Goal: Information Seeking & Learning: Learn about a topic

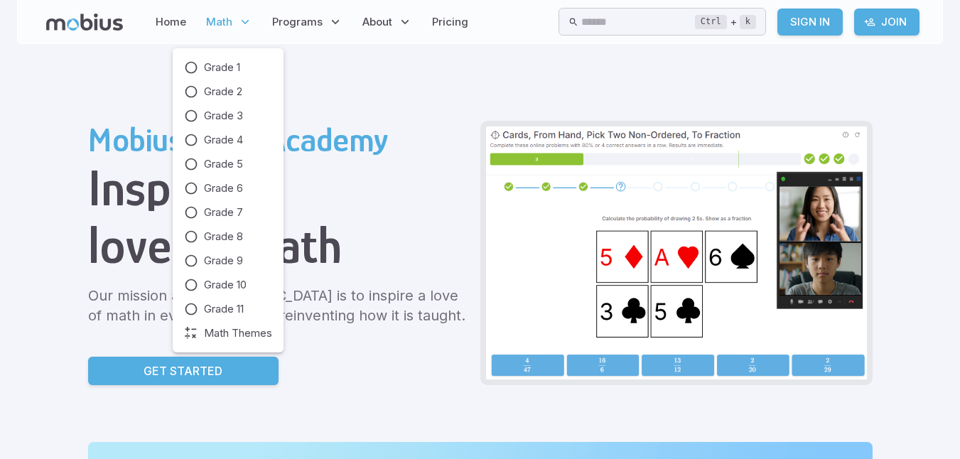
click at [237, 14] on p "Math" at bounding box center [229, 22] width 55 height 33
click at [196, 183] on icon at bounding box center [191, 188] width 14 height 14
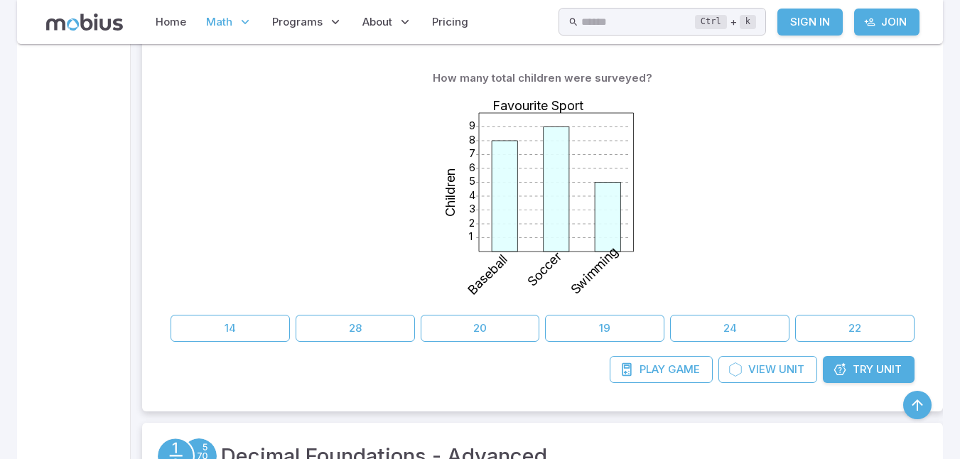
scroll to position [409, 0]
click at [856, 321] on button "22" at bounding box center [854, 327] width 119 height 27
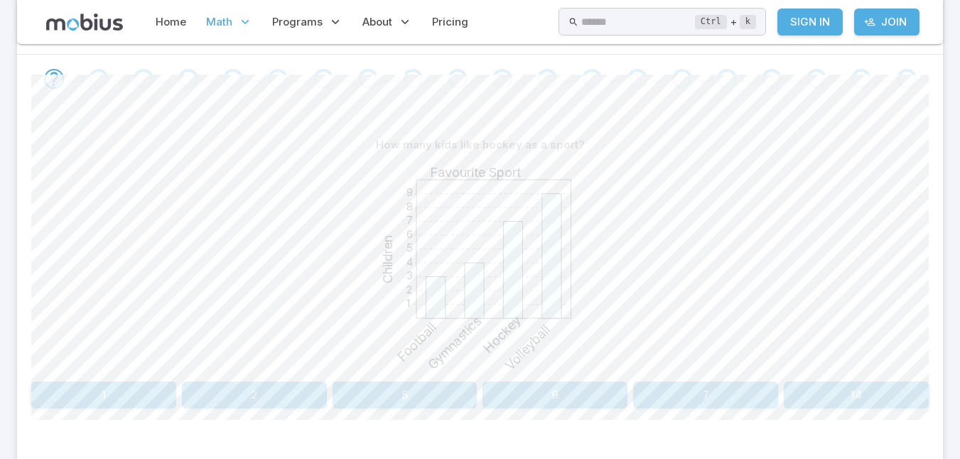
scroll to position [291, 0]
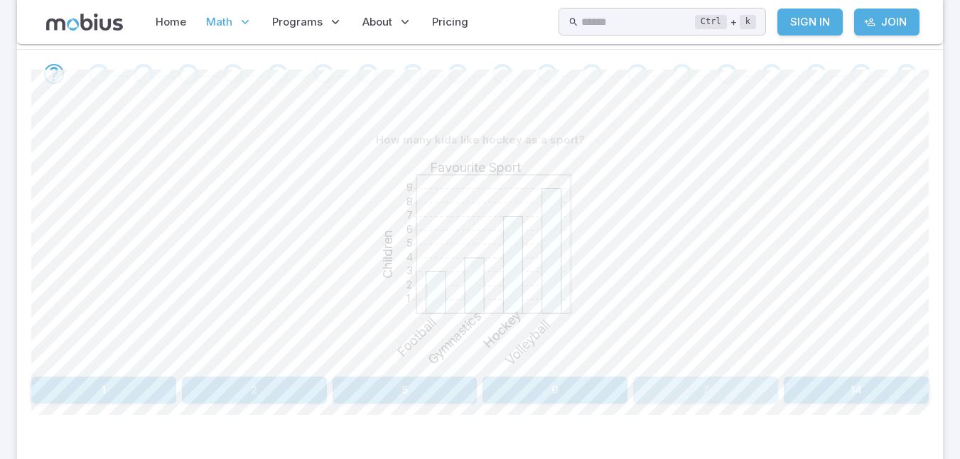
click at [704, 394] on button "7" at bounding box center [705, 390] width 145 height 27
click at [148, 379] on button "30" at bounding box center [103, 390] width 145 height 27
click at [145, 380] on button "Hockey" at bounding box center [141, 390] width 220 height 27
click at [851, 386] on button "New York" at bounding box center [819, 390] width 220 height 27
click at [171, 388] on button "Hockey" at bounding box center [141, 390] width 220 height 27
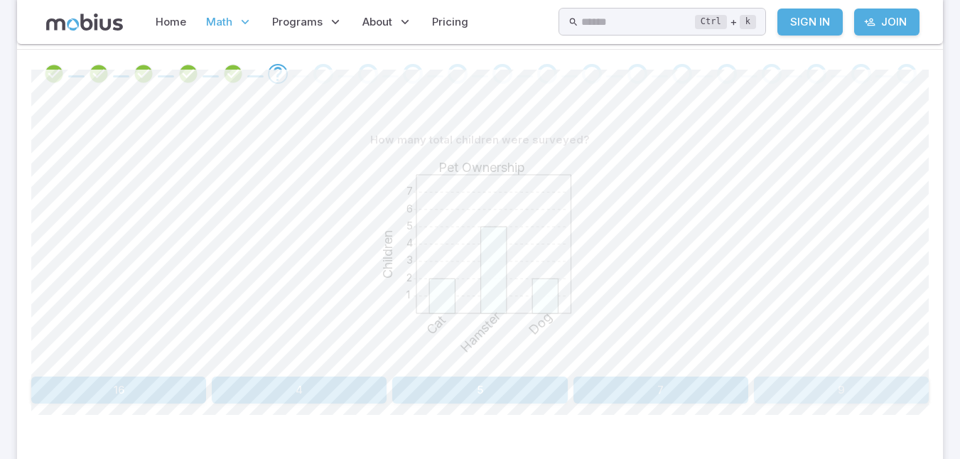
click at [861, 390] on button "9" at bounding box center [841, 390] width 175 height 27
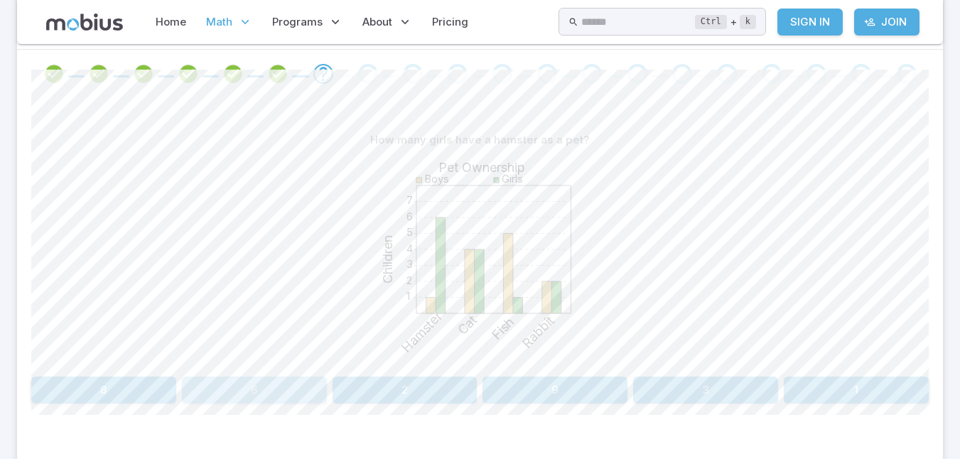
click at [249, 390] on button "6" at bounding box center [254, 390] width 145 height 27
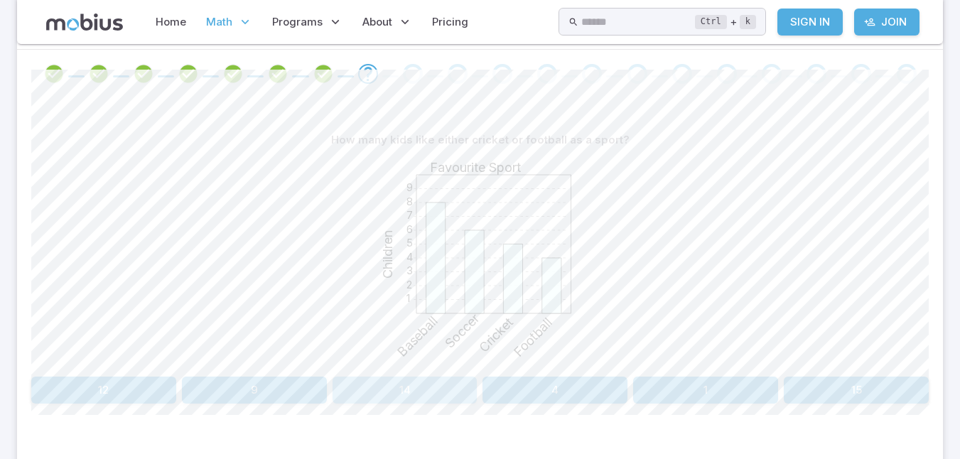
click at [403, 392] on button "14" at bounding box center [405, 390] width 145 height 27
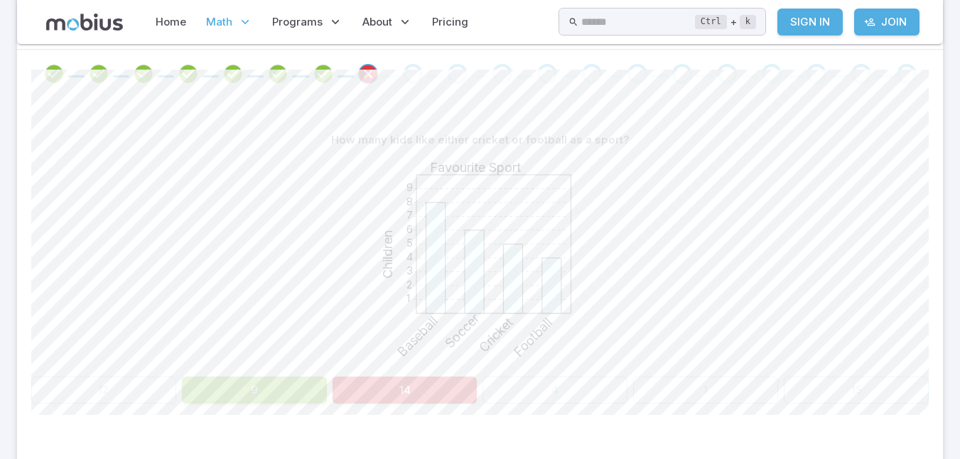
click at [315, 289] on div "1 2 3 4 5 6 7 8 9 Favourite Sport Children Baseball Soccer Cricket Football" at bounding box center [480, 263] width 898 height 218
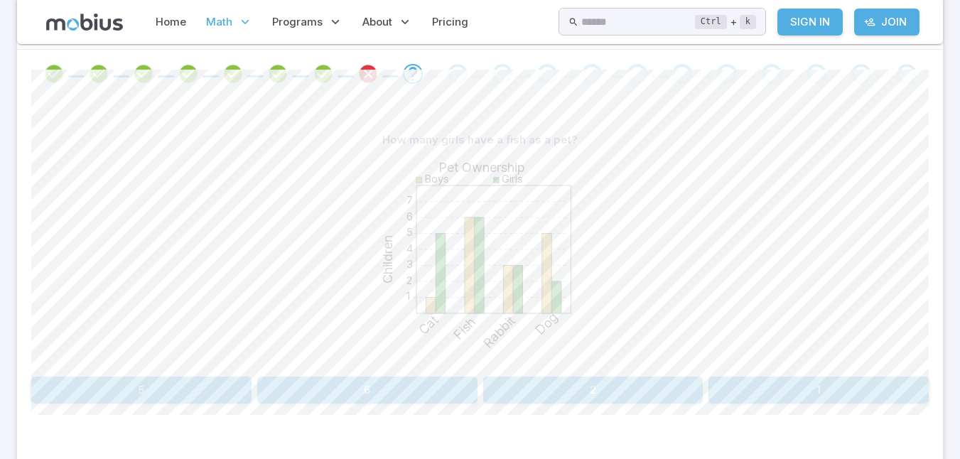
click at [302, 407] on div "How many girls have a fish as a pet? 1 2 3 4 5 6 7 Pet Ownership Children Boys …" at bounding box center [480, 270] width 898 height 345
click at [355, 397] on button "6" at bounding box center [367, 390] width 220 height 27
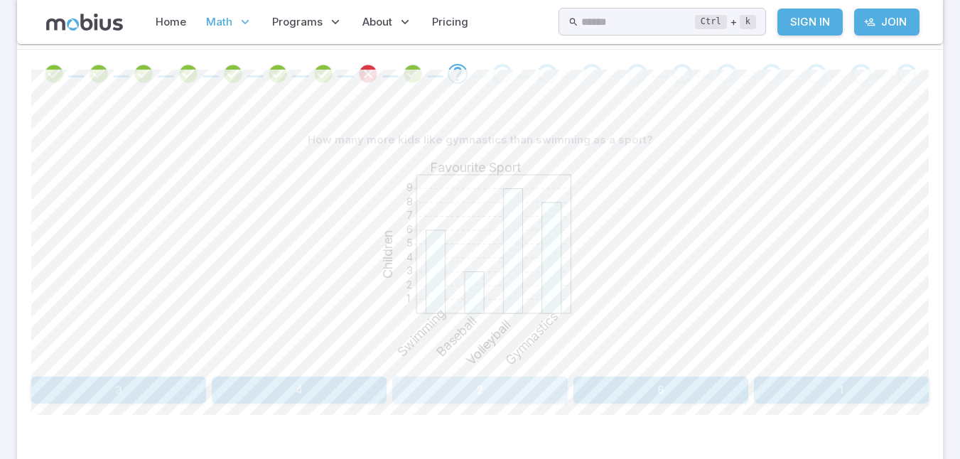
click at [494, 389] on button "2" at bounding box center [479, 390] width 175 height 27
click at [188, 406] on div "How many millimeters of rain were there in Toronto and New York total? 10 20 30…" at bounding box center [480, 270] width 898 height 345
click at [173, 392] on button "75" at bounding box center [141, 390] width 220 height 27
click at [834, 386] on button "Hamster and Fish" at bounding box center [856, 390] width 145 height 27
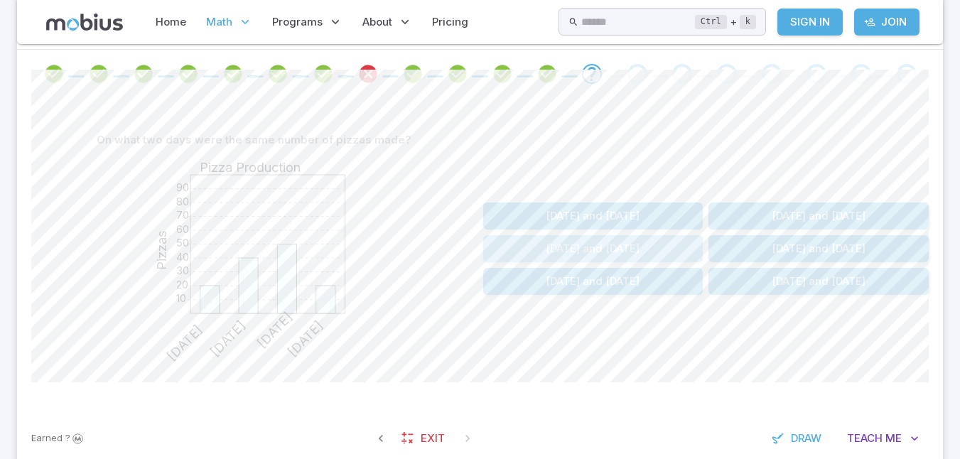
click at [626, 244] on button "Wednesday and Saturday" at bounding box center [593, 248] width 220 height 27
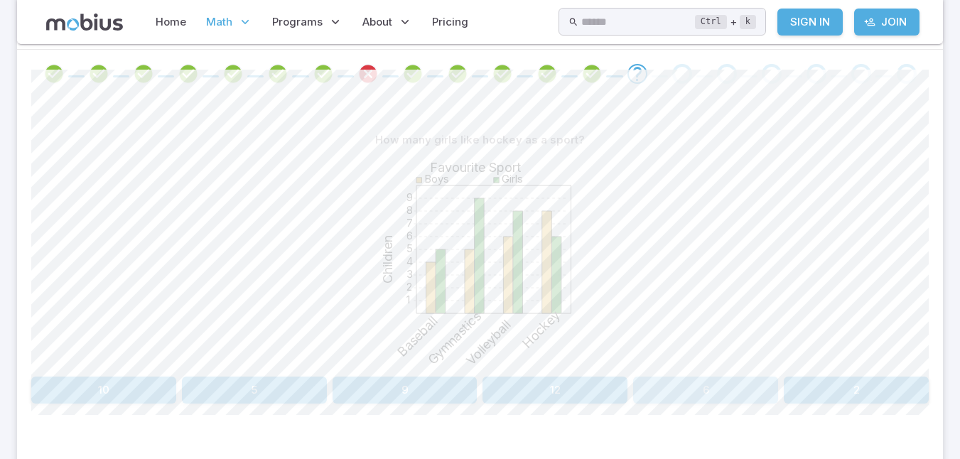
click at [718, 392] on button "6" at bounding box center [705, 390] width 145 height 27
drag, startPoint x: 582, startPoint y: 284, endPoint x: 773, endPoint y: 394, distance: 220.1
click at [773, 394] on div "What pet do the SMALLEST number of boys have? 1 2 3 4 5 6 7 Pet Ownership Child…" at bounding box center [480, 265] width 898 height 277
click at [773, 394] on button "Fish" at bounding box center [781, 390] width 296 height 27
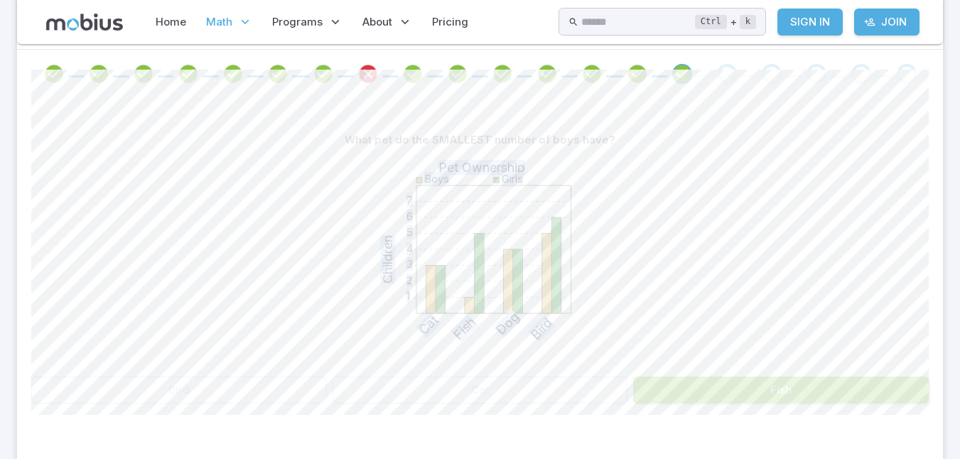
click at [689, 279] on div "1 2 3 4 5 6 7 Pet Ownership Children Boys Girls Cat Fish Dog Bird" at bounding box center [480, 263] width 898 height 218
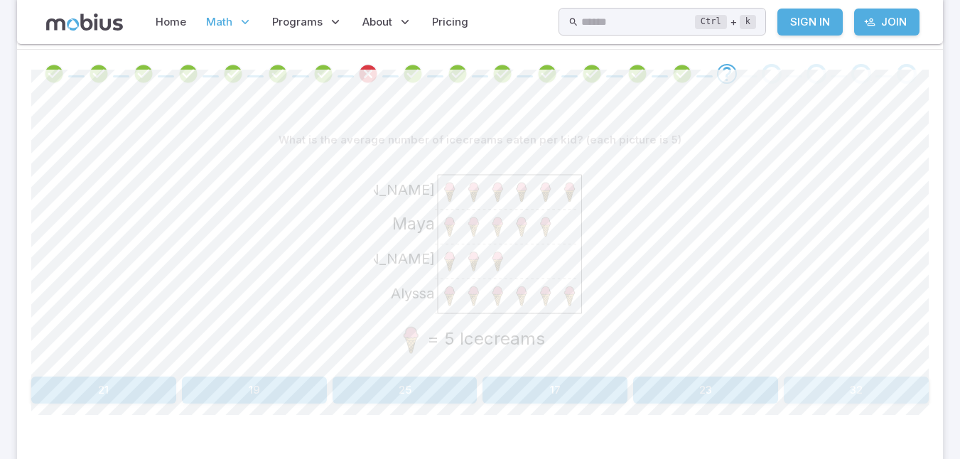
click at [831, 388] on button "32" at bounding box center [856, 390] width 145 height 27
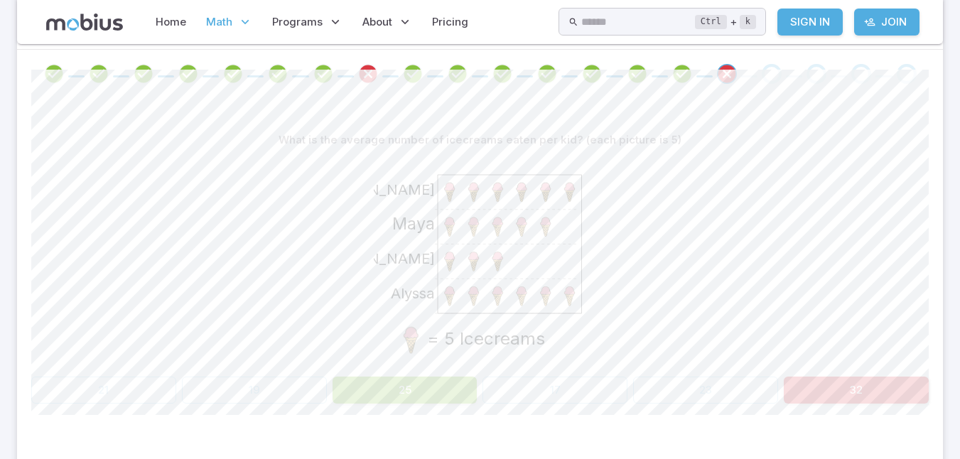
click at [749, 308] on div "Alyssa Harper Maya Carter = 5 Icecreams" at bounding box center [480, 263] width 898 height 218
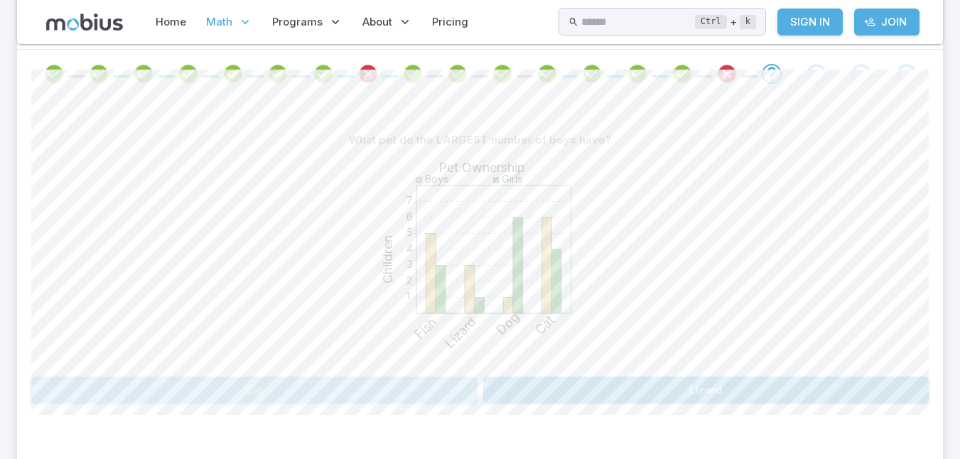
click at [256, 390] on button "Cat" at bounding box center [254, 390] width 446 height 27
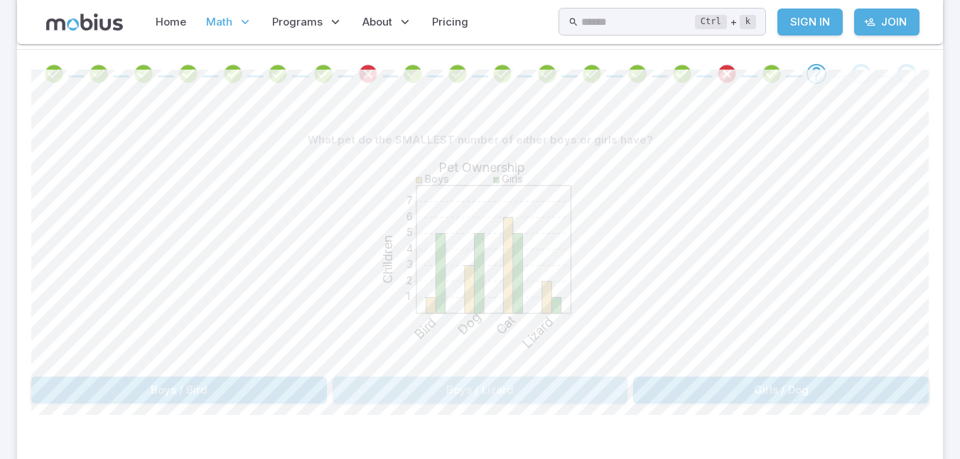
click at [562, 387] on button "Boys / Lizard" at bounding box center [481, 390] width 296 height 27
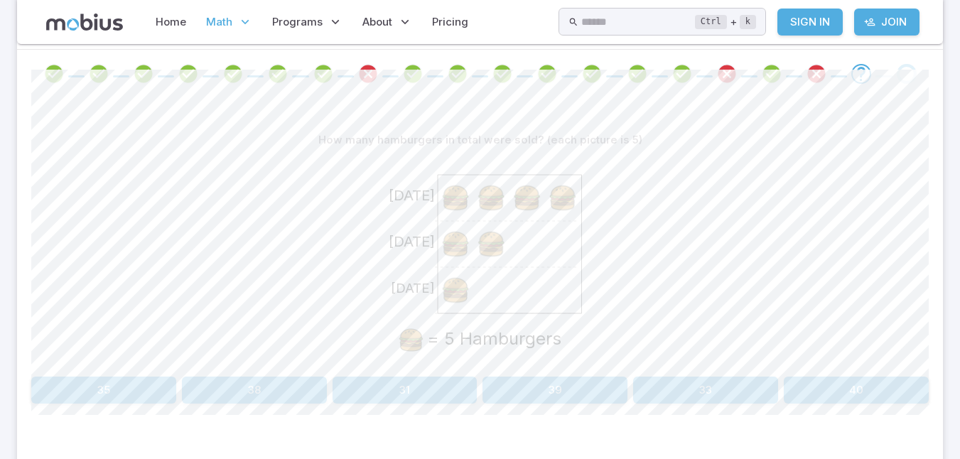
click at [853, 386] on button "40" at bounding box center [856, 390] width 145 height 27
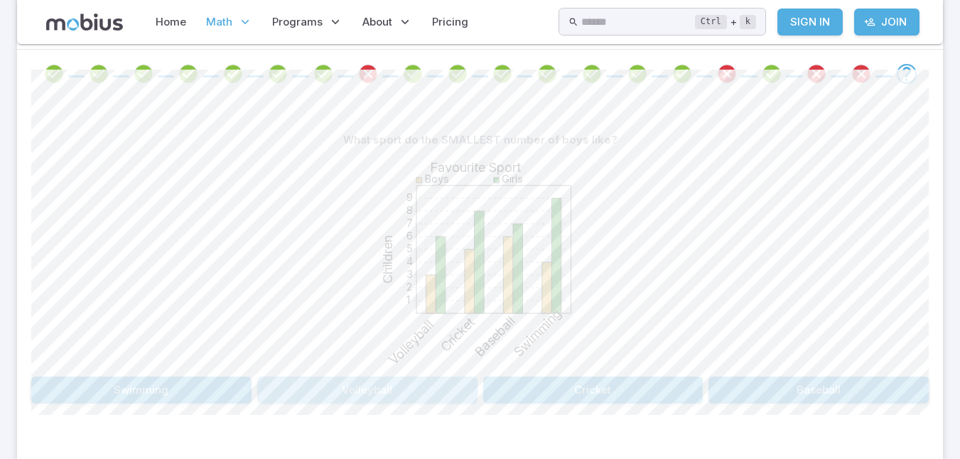
click at [365, 398] on button "Volleyball" at bounding box center [367, 390] width 220 height 27
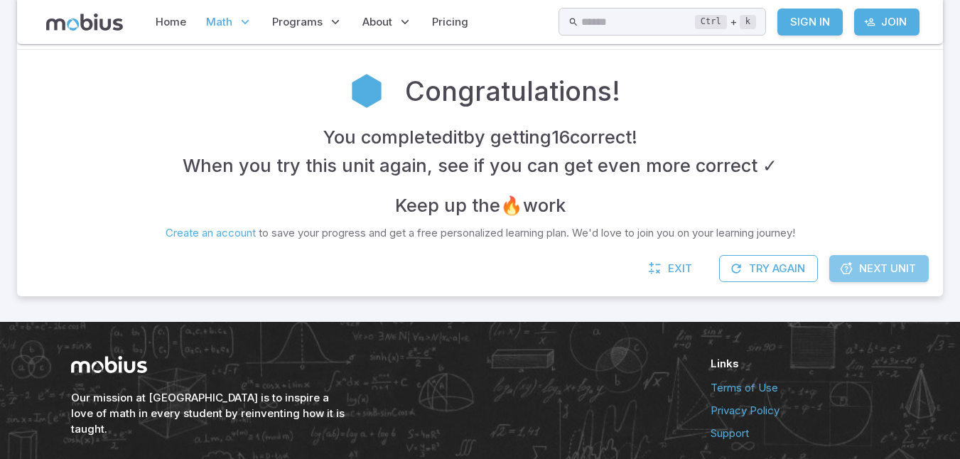
click at [868, 261] on span "Next Unit" at bounding box center [887, 269] width 57 height 16
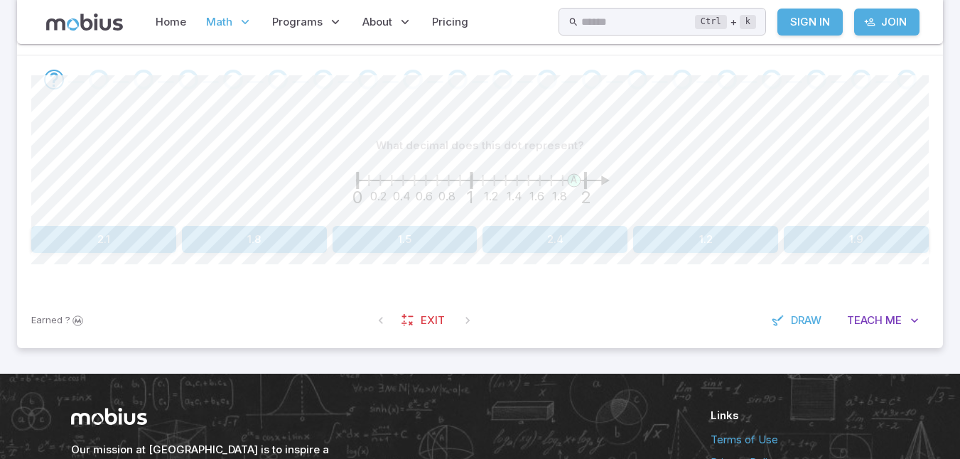
scroll to position [246, 0]
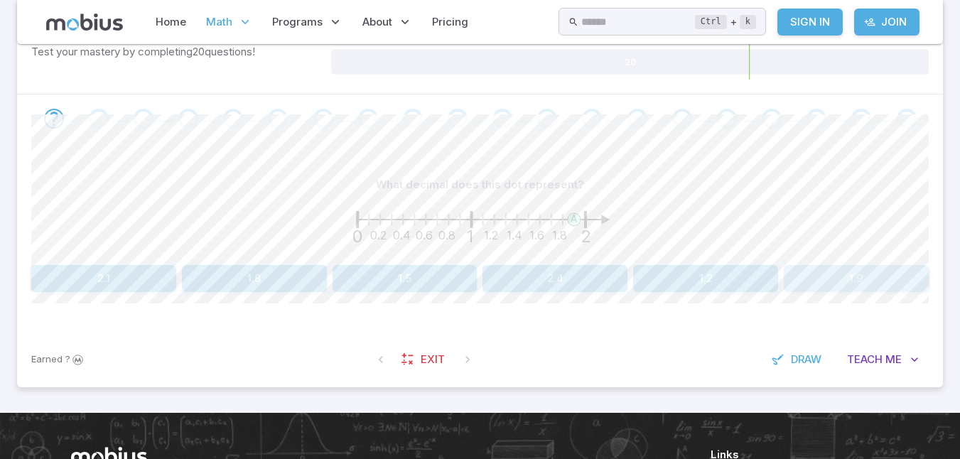
click at [832, 277] on button "1.9" at bounding box center [856, 278] width 145 height 27
click at [247, 275] on button "1.8" at bounding box center [254, 278] width 145 height 27
click at [860, 287] on button "1.4" at bounding box center [856, 278] width 145 height 27
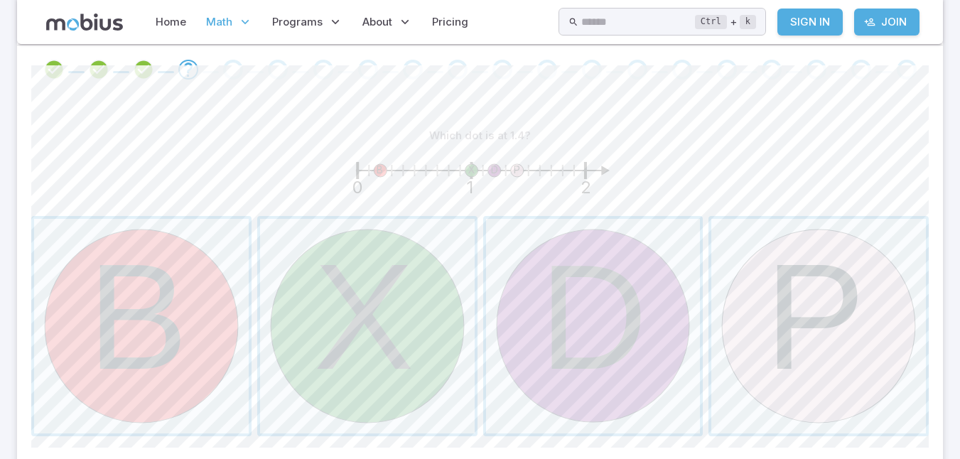
scroll to position [296, 0]
click at [839, 350] on span "button" at bounding box center [819, 325] width 215 height 215
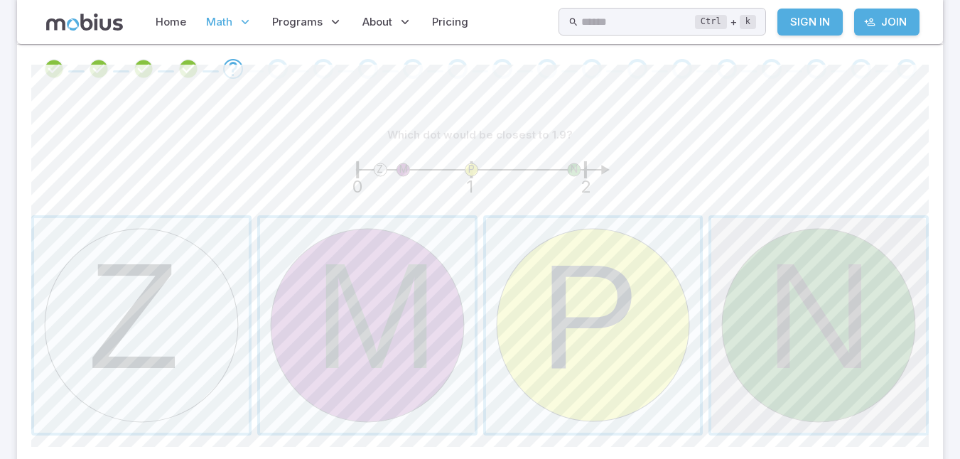
click at [825, 333] on span "button" at bounding box center [819, 325] width 215 height 215
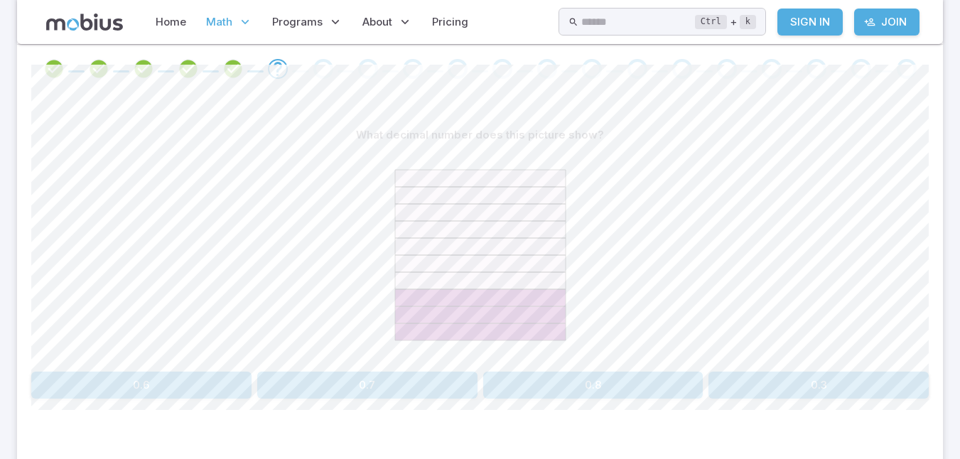
click at [871, 387] on button "0.3" at bounding box center [819, 385] width 220 height 27
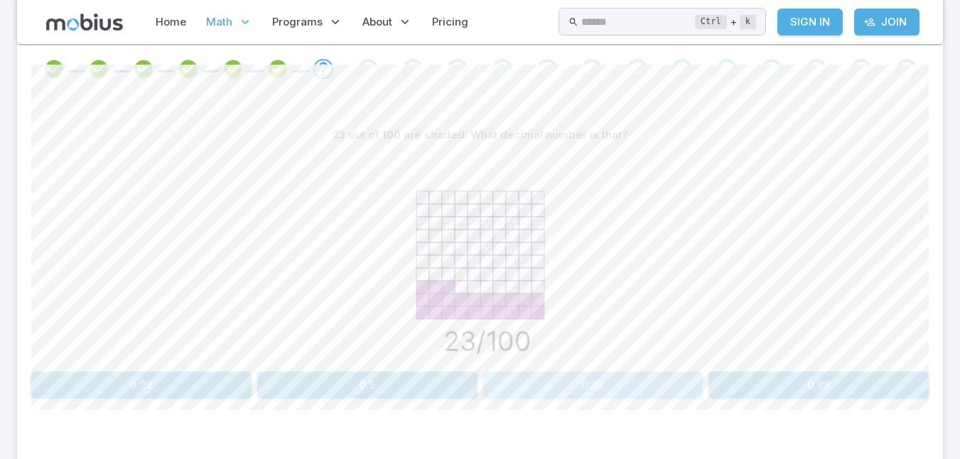
click at [585, 380] on button "0.23" at bounding box center [593, 385] width 220 height 27
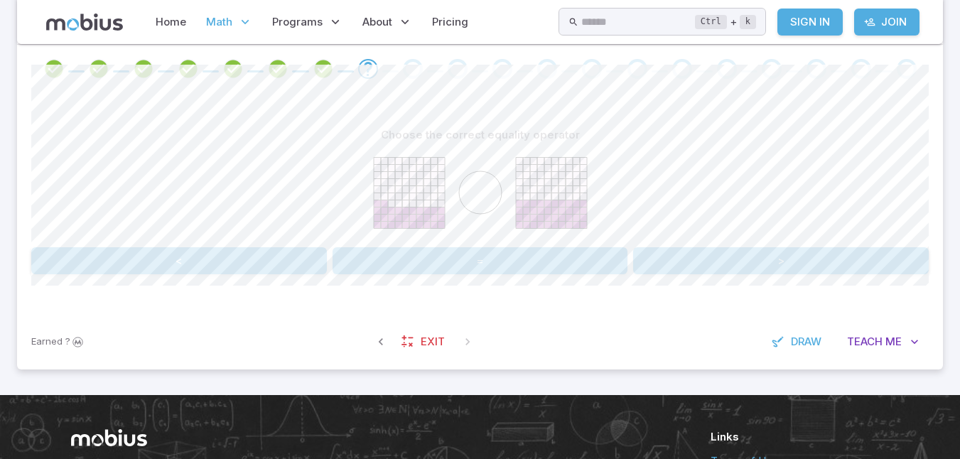
click at [259, 261] on button "<" at bounding box center [179, 260] width 296 height 27
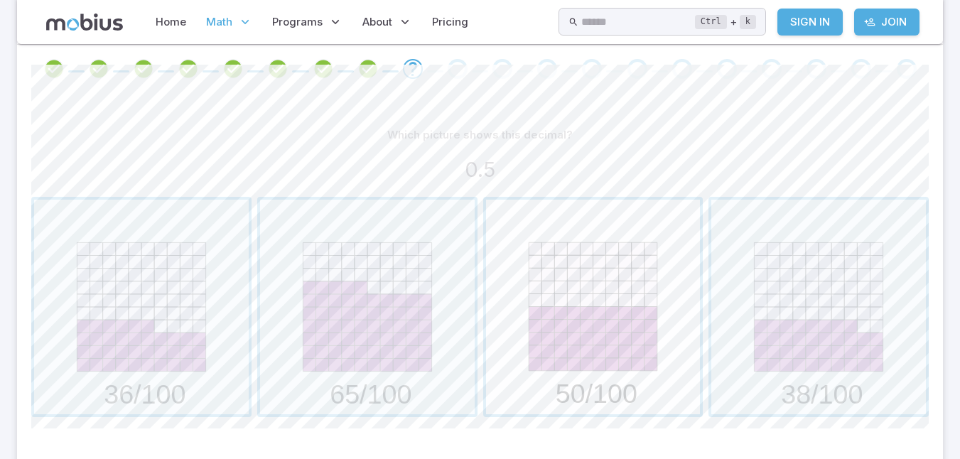
click at [571, 265] on span "button" at bounding box center [593, 307] width 215 height 215
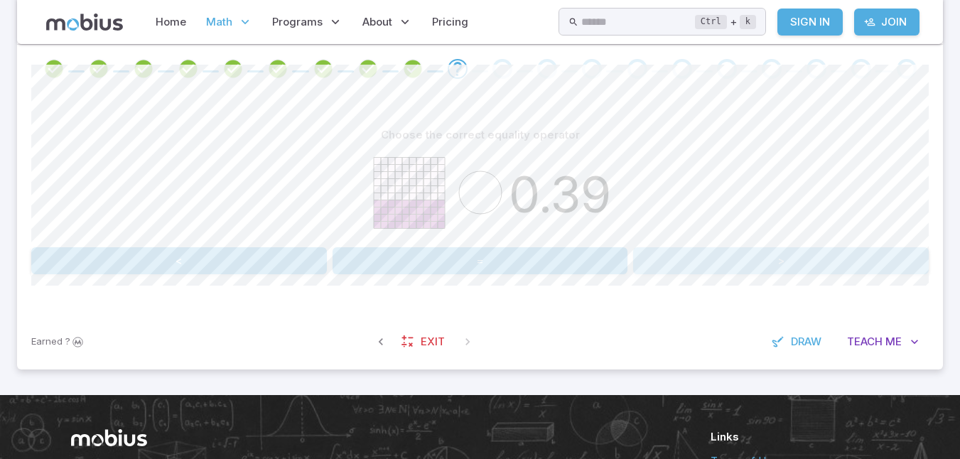
click at [694, 260] on button ">" at bounding box center [781, 260] width 296 height 27
click at [252, 259] on button "<" at bounding box center [179, 260] width 296 height 27
click at [272, 265] on button "<" at bounding box center [179, 260] width 296 height 27
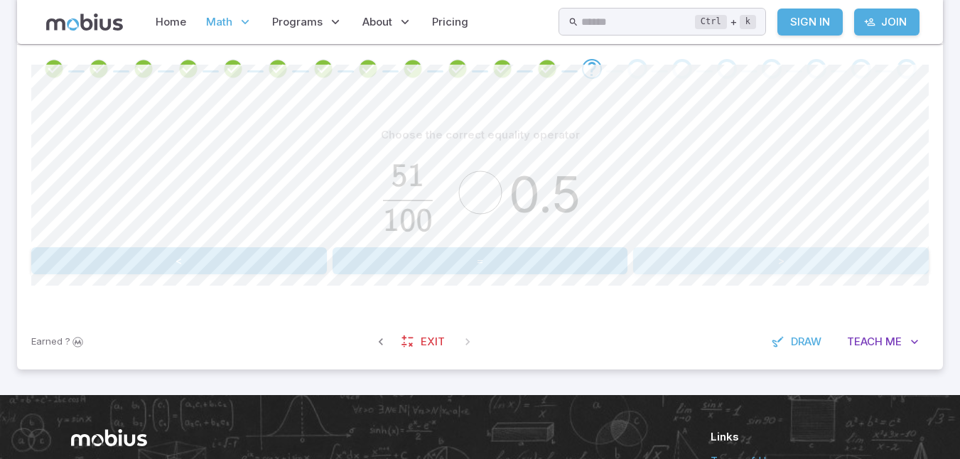
click at [688, 264] on button ">" at bounding box center [781, 260] width 296 height 27
click at [793, 264] on button ">" at bounding box center [781, 260] width 296 height 27
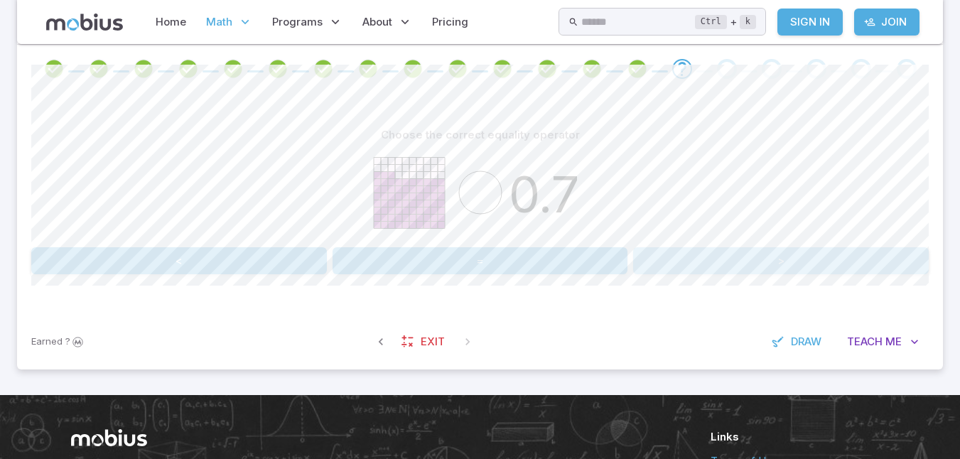
click at [834, 269] on button ">" at bounding box center [781, 260] width 296 height 27
click at [126, 261] on button "<" at bounding box center [179, 260] width 296 height 27
click at [537, 259] on button "=" at bounding box center [481, 260] width 296 height 27
click at [246, 261] on button "<" at bounding box center [179, 260] width 296 height 27
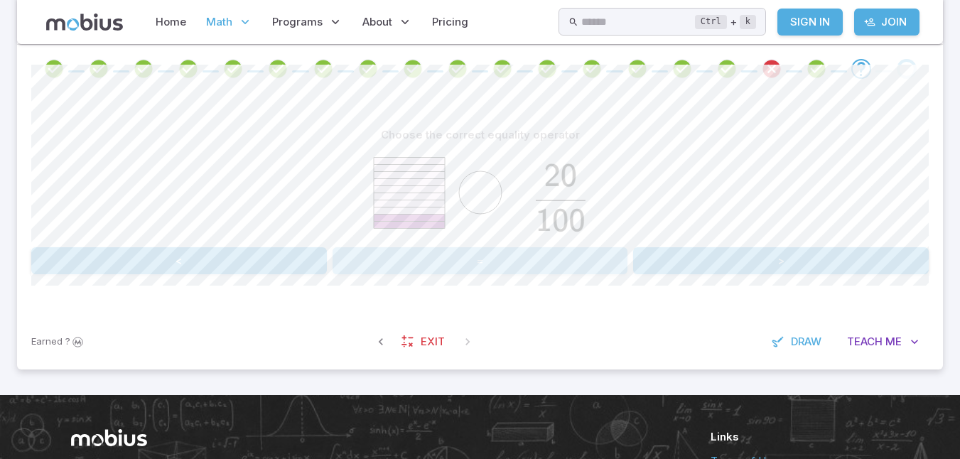
click at [571, 258] on button "=" at bounding box center [481, 260] width 296 height 27
click at [709, 262] on button ">" at bounding box center [781, 260] width 296 height 27
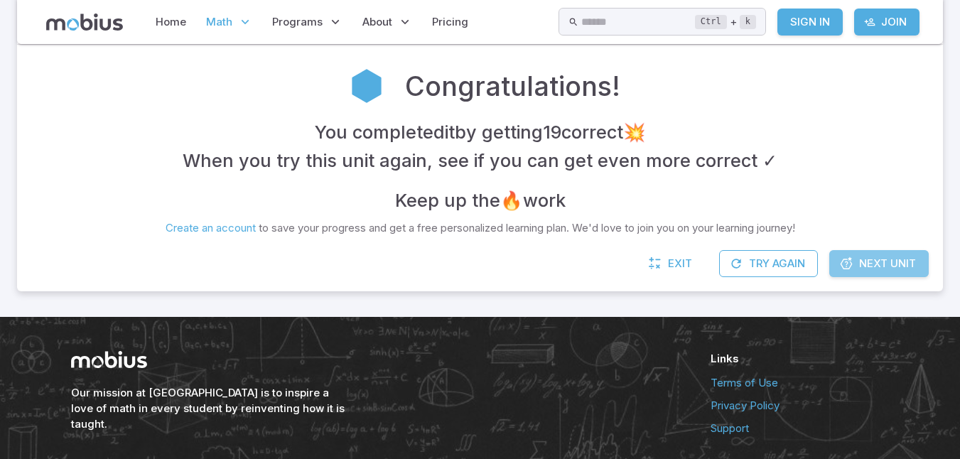
click at [896, 259] on span "Next Unit" at bounding box center [887, 264] width 57 height 16
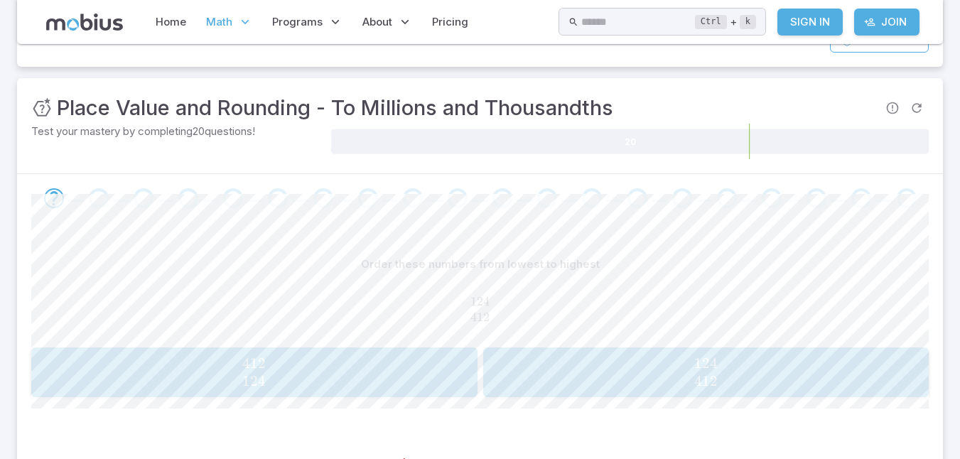
scroll to position [215, 0]
click at [385, 364] on span "412 124" at bounding box center [254, 372] width 437 height 36
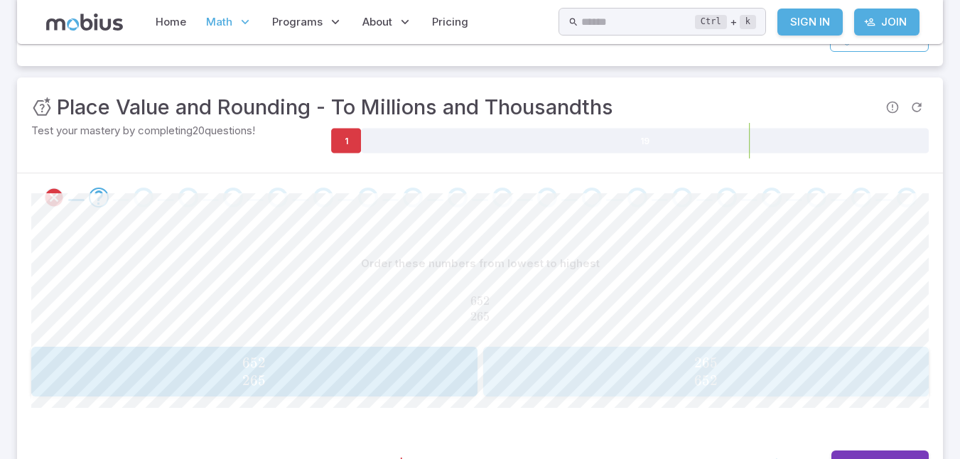
click at [681, 365] on span "265 652" at bounding box center [706, 372] width 437 height 36
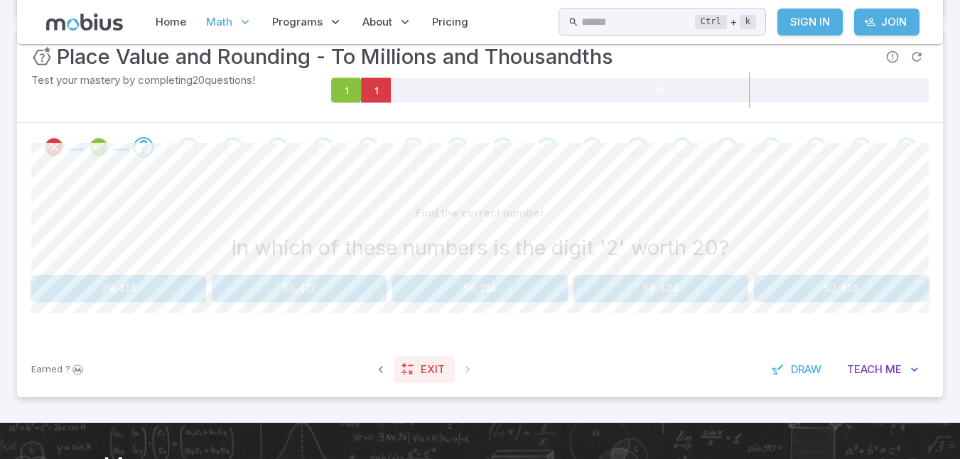
scroll to position [265, 0]
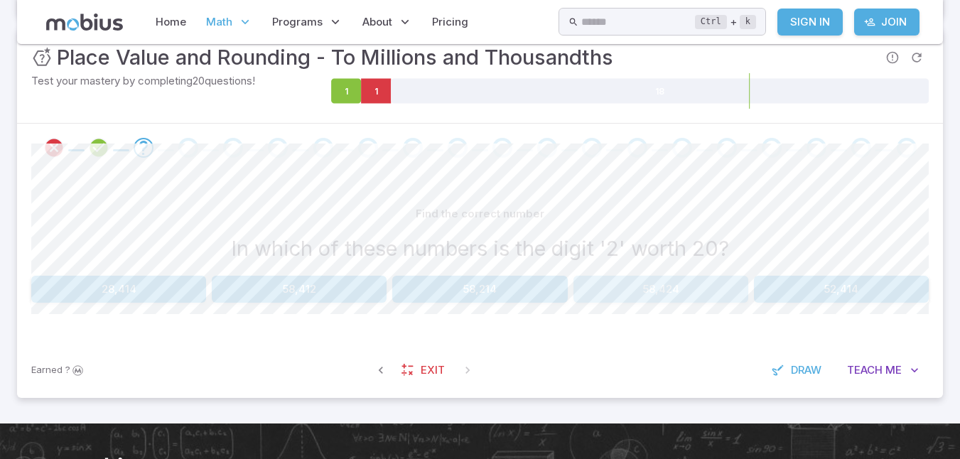
click at [635, 285] on button "58,424" at bounding box center [661, 289] width 175 height 27
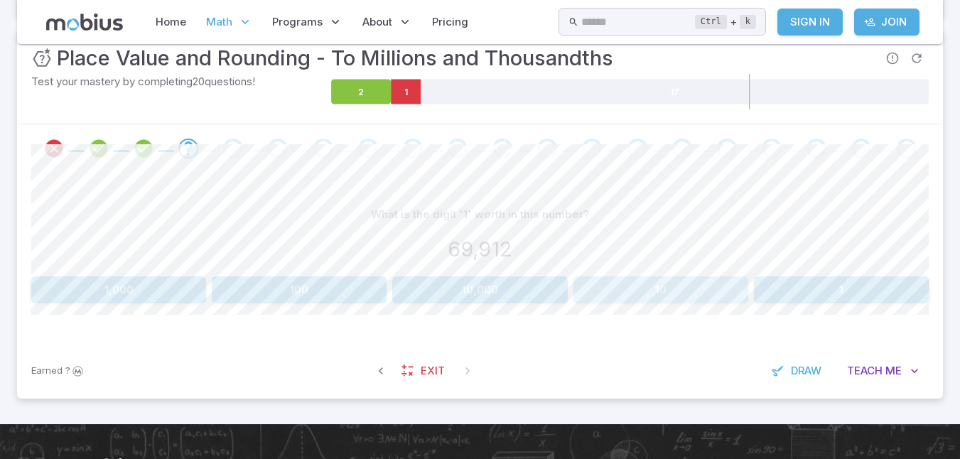
click at [677, 289] on button "10" at bounding box center [661, 290] width 175 height 27
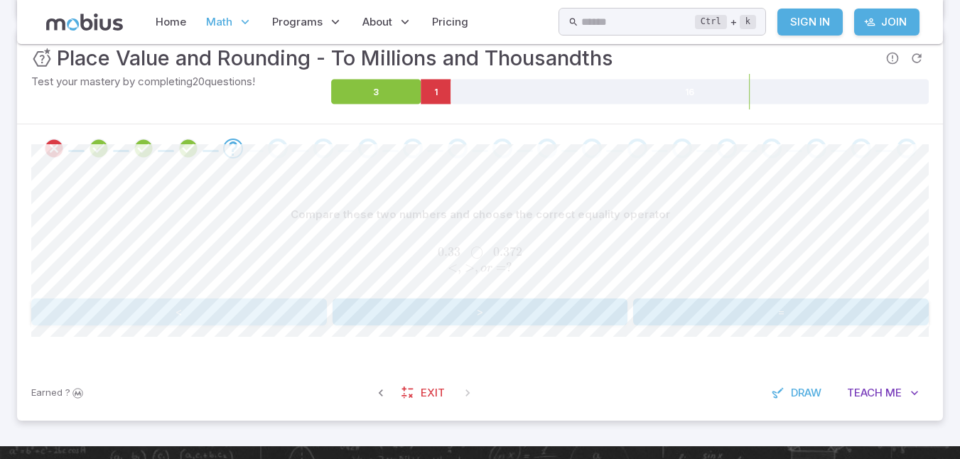
click at [273, 313] on button "<" at bounding box center [179, 312] width 296 height 27
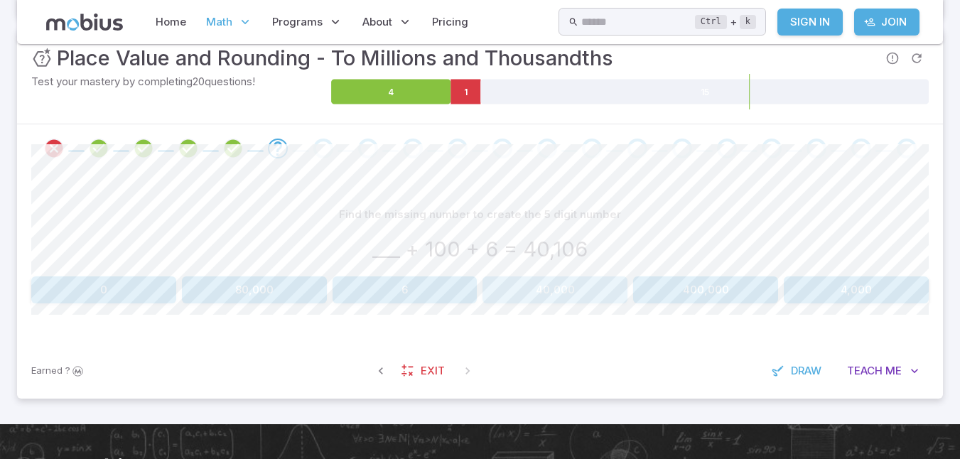
click at [577, 292] on button "40,000" at bounding box center [555, 290] width 145 height 27
click at [848, 291] on button "90,603" at bounding box center [856, 290] width 145 height 27
click at [711, 295] on button "4" at bounding box center [705, 290] width 145 height 27
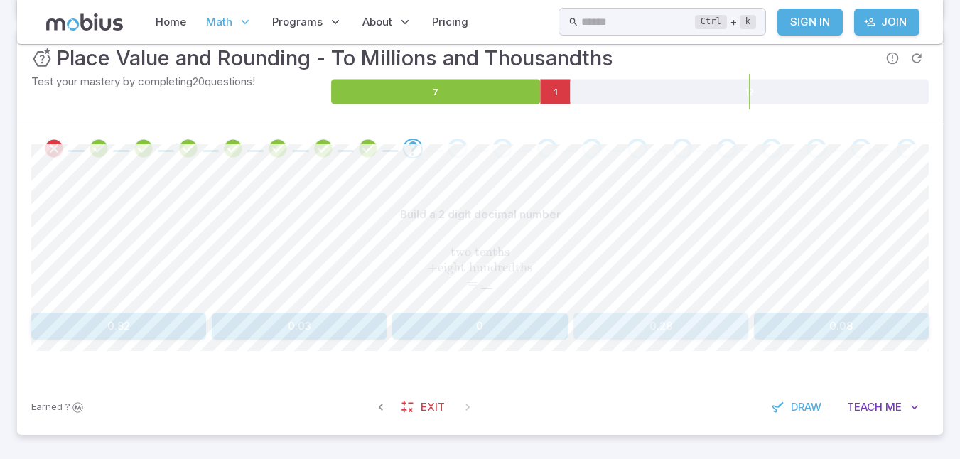
click at [638, 326] on button "0.28" at bounding box center [661, 326] width 175 height 27
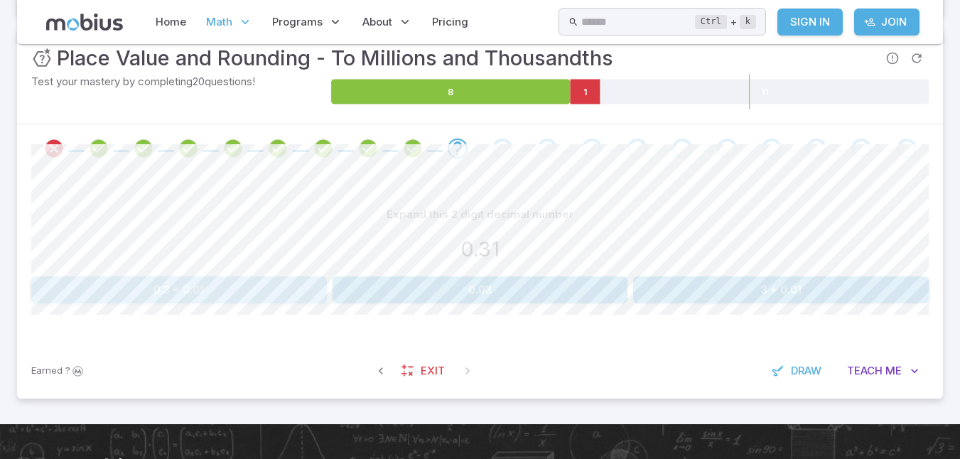
click at [281, 294] on button "0.3 + 0.01" at bounding box center [179, 290] width 296 height 27
click at [714, 291] on button "0.609" at bounding box center [705, 290] width 145 height 27
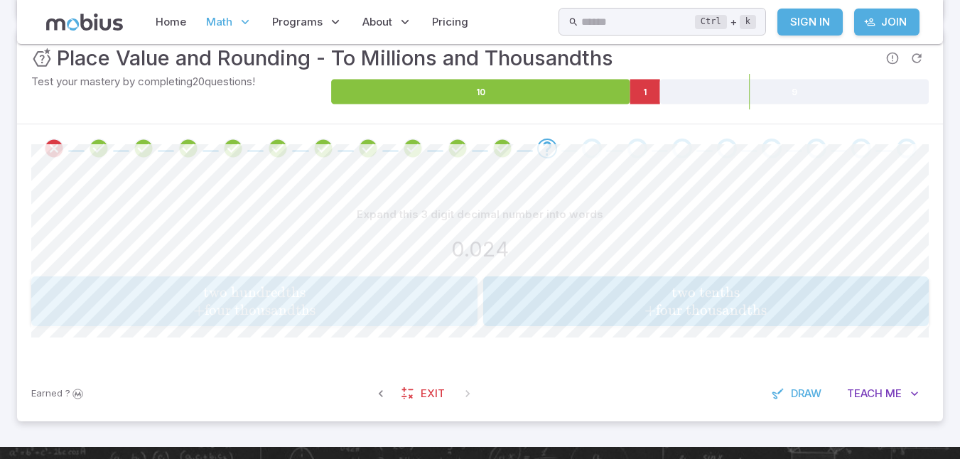
click at [438, 306] on span "two hundredths + four thousandths" at bounding box center [254, 302] width 437 height 36
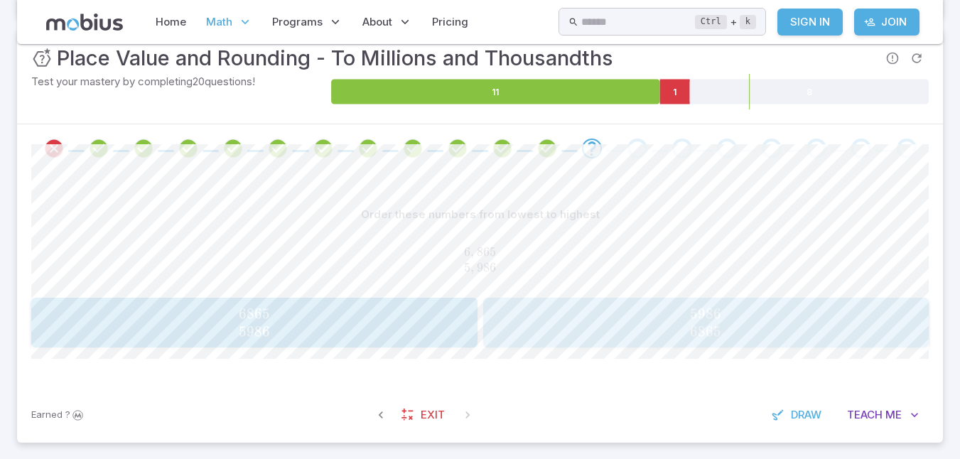
click at [638, 306] on span "5986 6865" at bounding box center [706, 323] width 437 height 36
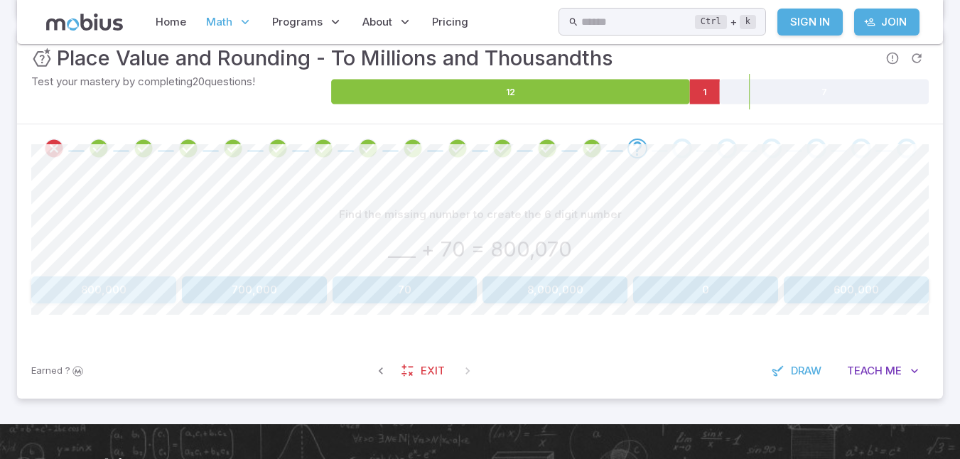
click at [94, 288] on button "800,000" at bounding box center [103, 290] width 145 height 27
click at [850, 282] on button "1.2001" at bounding box center [856, 290] width 145 height 27
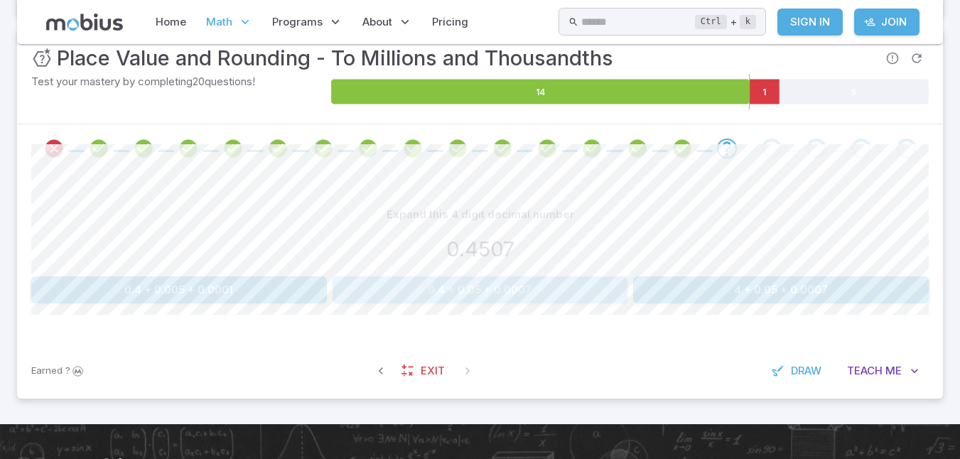
click at [585, 286] on button "0.4 + 0.05 + 0.0007" at bounding box center [481, 290] width 296 height 27
click at [702, 279] on button "0" at bounding box center [705, 290] width 145 height 27
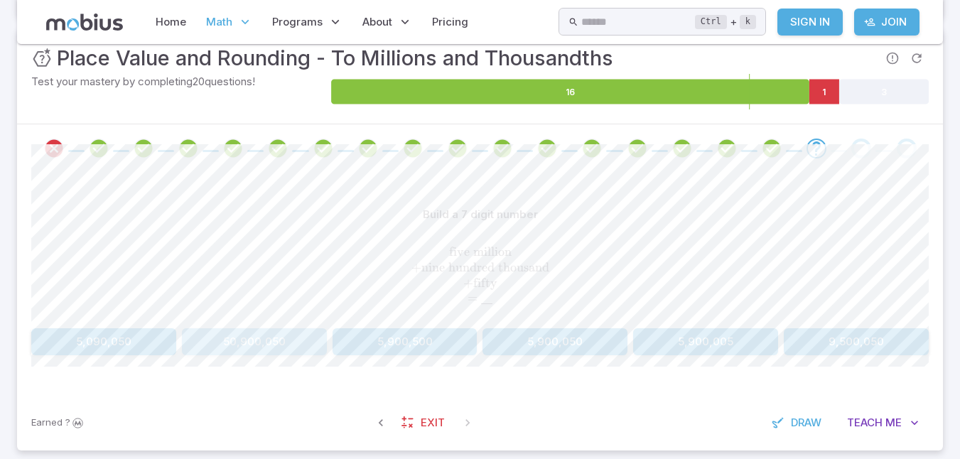
click at [286, 352] on button "50,900,050" at bounding box center [254, 341] width 145 height 27
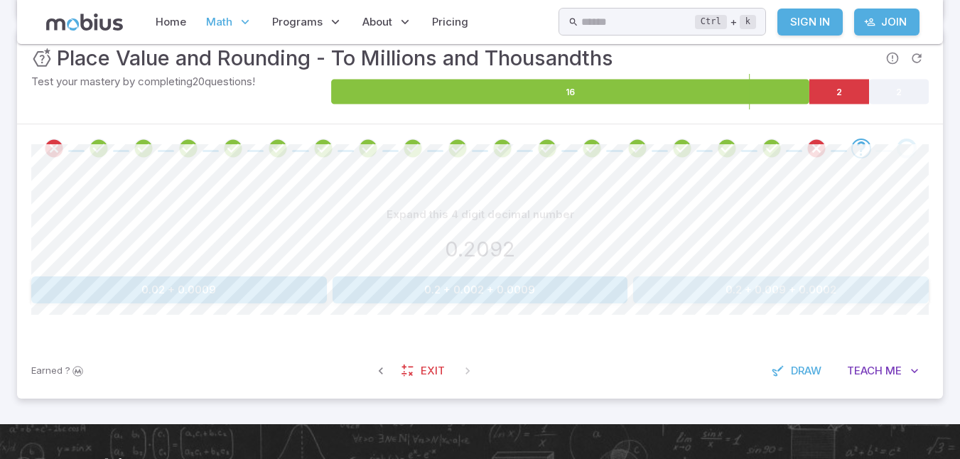
click at [771, 296] on button "0.2 + 0.009 + 0.0002" at bounding box center [781, 290] width 296 height 27
click at [845, 286] on button "500,000" at bounding box center [856, 290] width 145 height 27
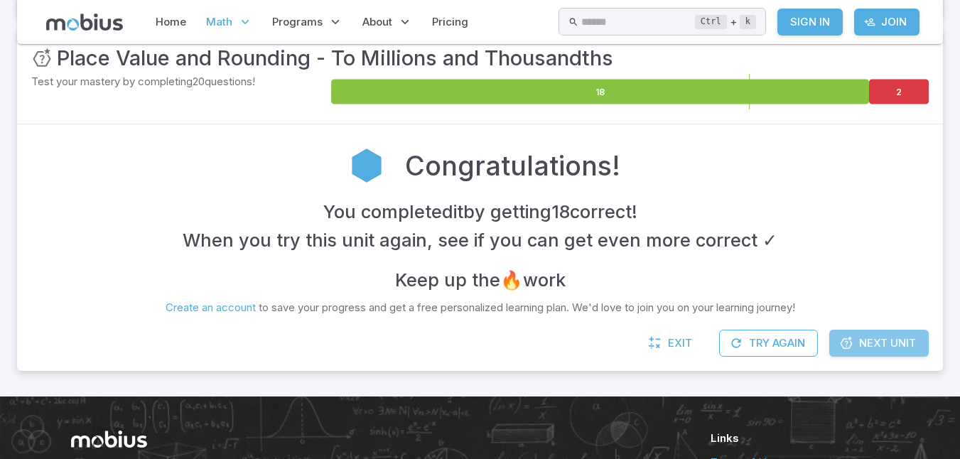
click at [864, 344] on span "Next Unit" at bounding box center [887, 343] width 57 height 16
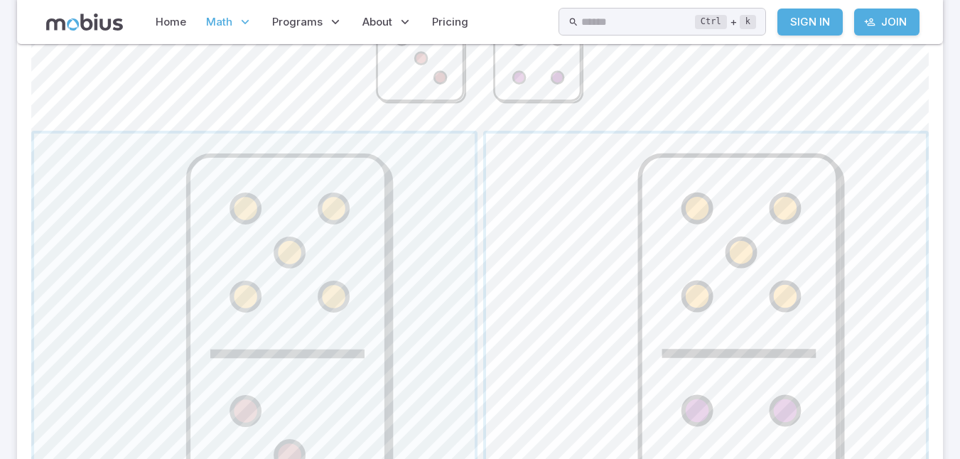
scroll to position [537, 0]
click at [773, 323] on span "button" at bounding box center [706, 353] width 441 height 441
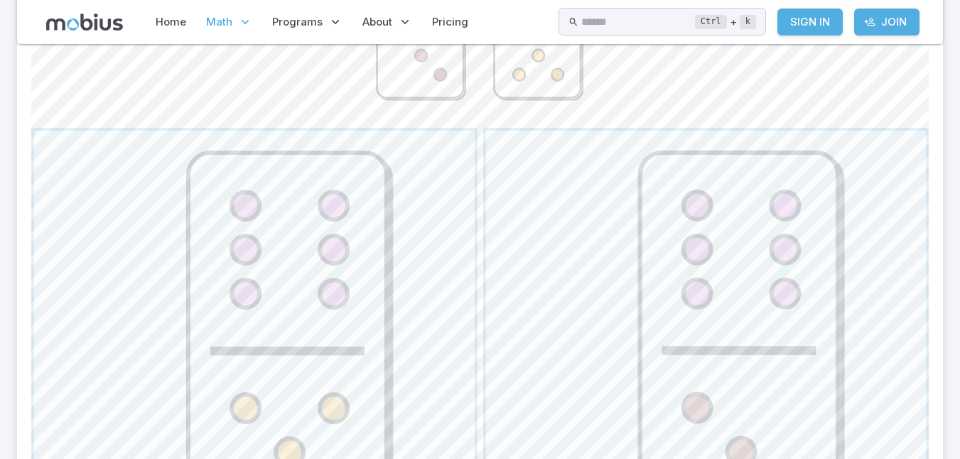
scroll to position [540, 0]
click at [312, 288] on span "button" at bounding box center [254, 350] width 441 height 441
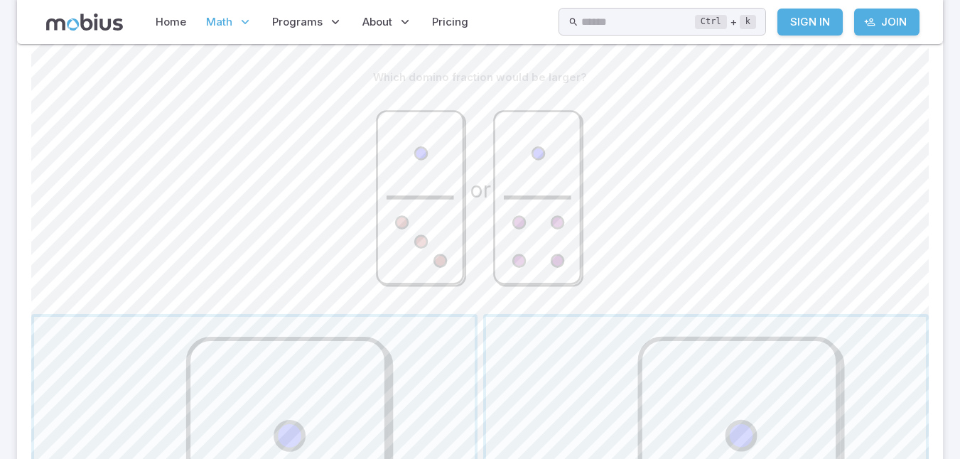
scroll to position [424, 0]
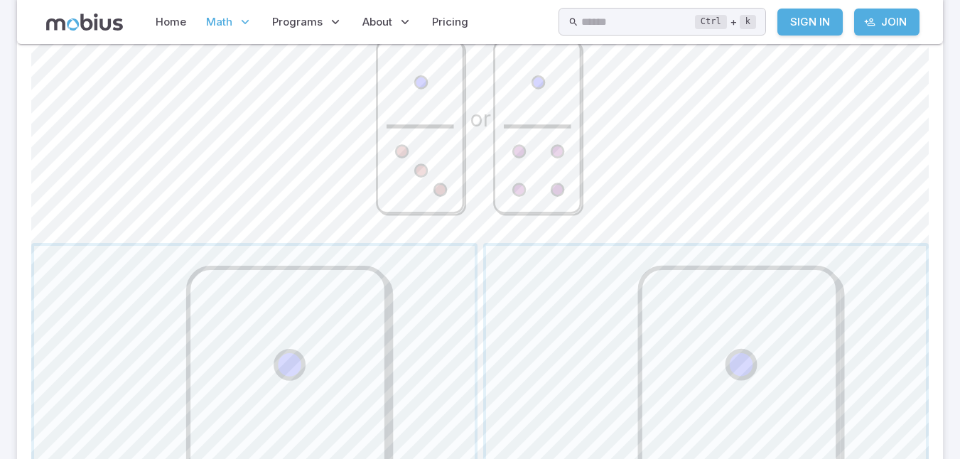
click at [415, 170] on circle at bounding box center [421, 171] width 12 height 12
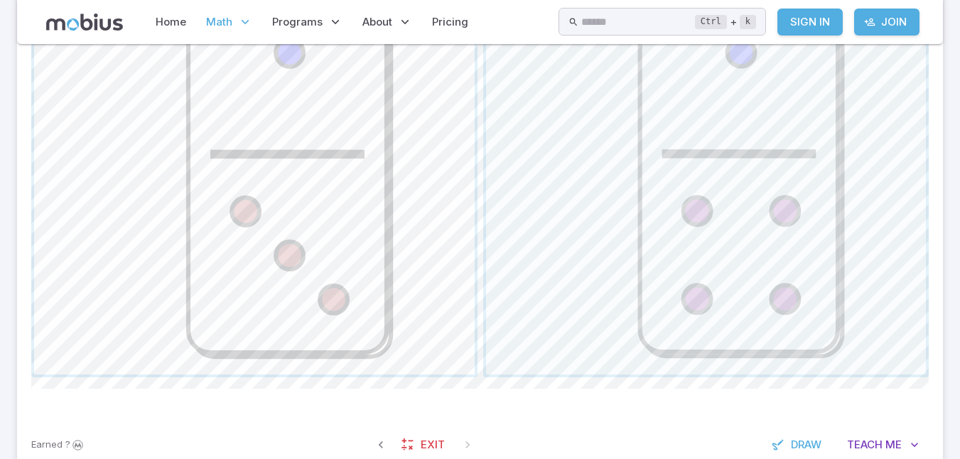
scroll to position [735, 0]
click at [363, 350] on span "button" at bounding box center [254, 155] width 441 height 441
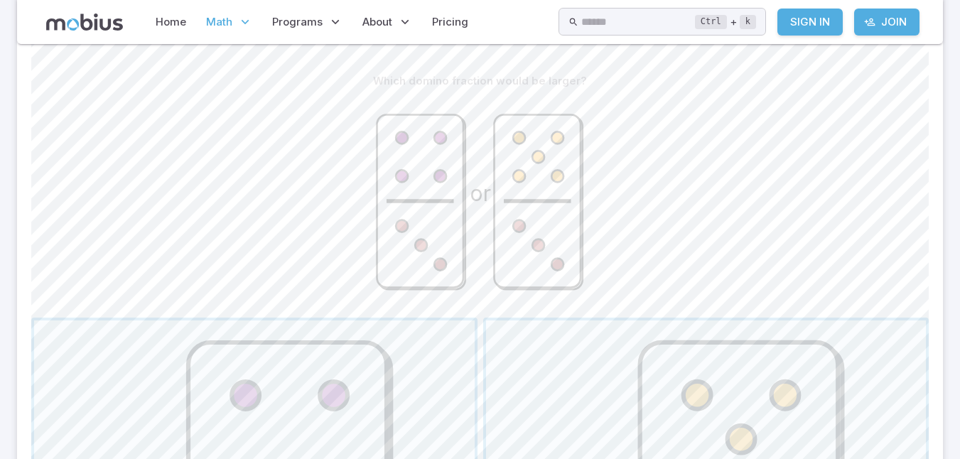
scroll to position [350, 0]
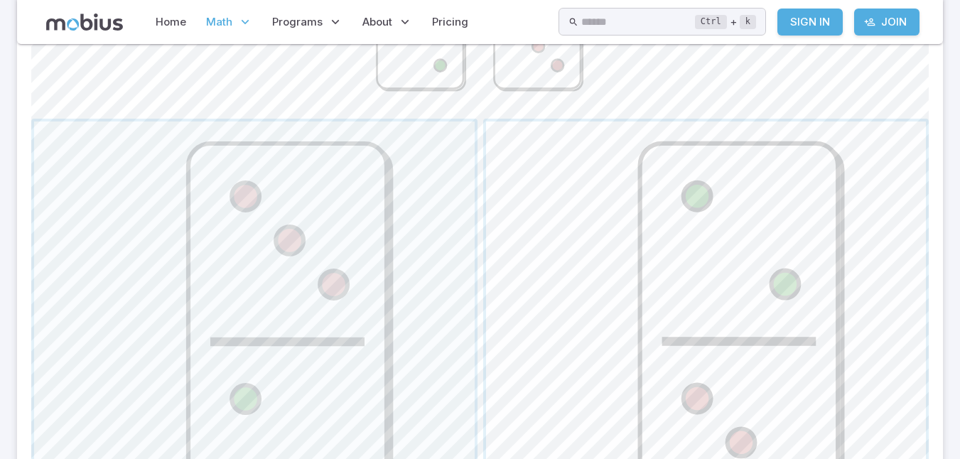
scroll to position [549, 0]
click at [555, 293] on span "button" at bounding box center [706, 341] width 441 height 441
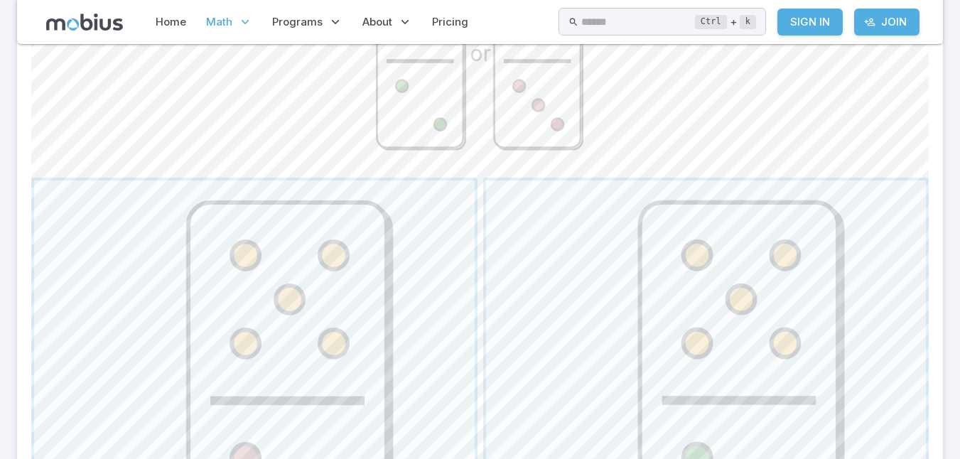
scroll to position [502, 0]
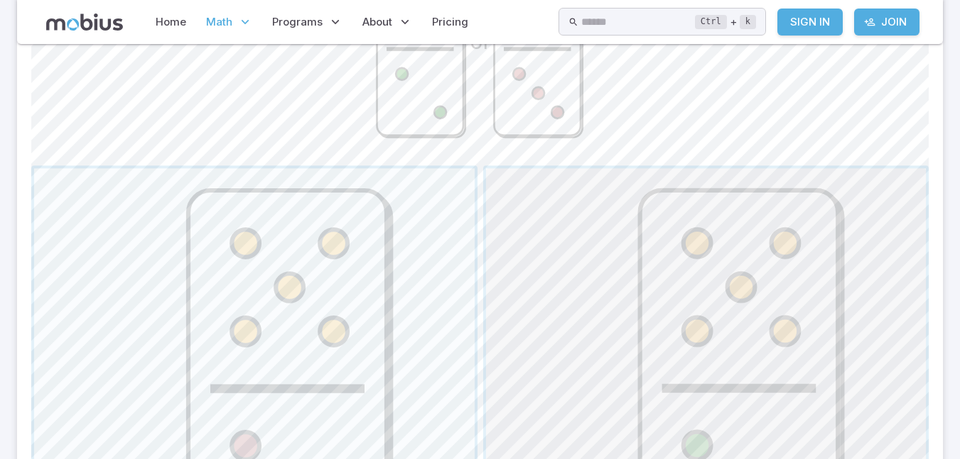
click at [611, 228] on span "button" at bounding box center [706, 388] width 441 height 441
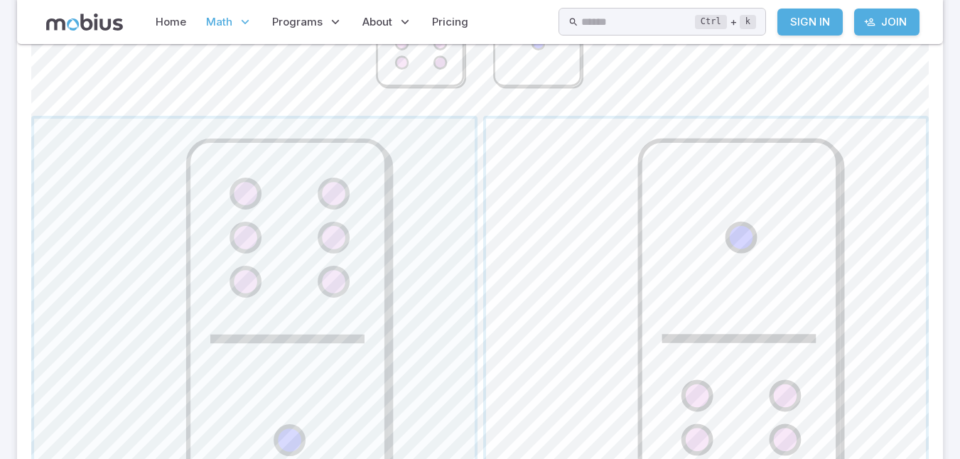
scroll to position [555, 0]
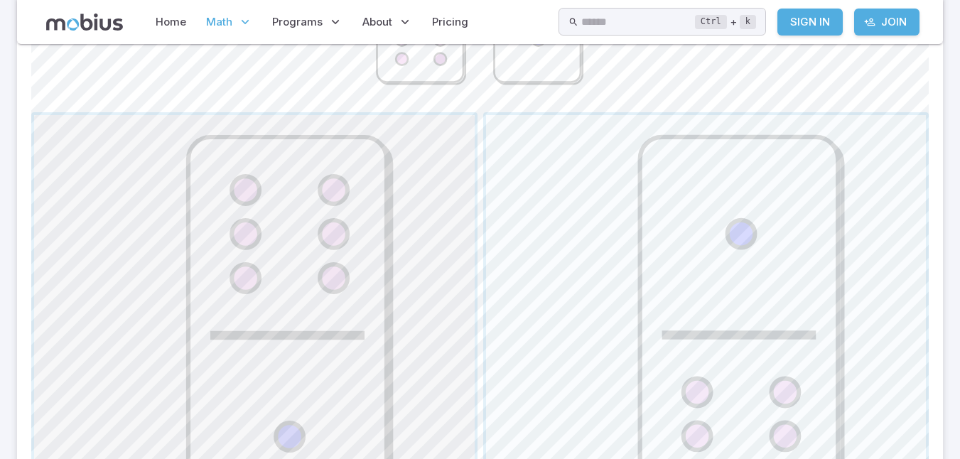
click at [327, 323] on span "button" at bounding box center [254, 335] width 441 height 441
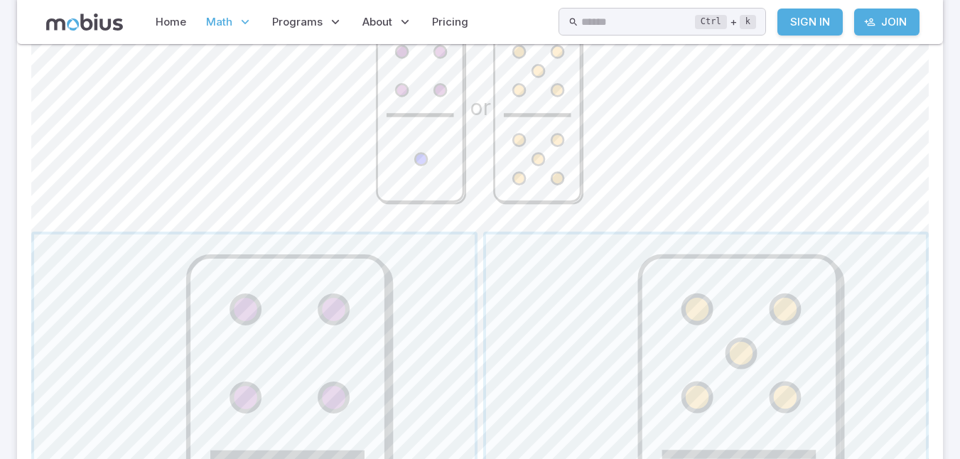
scroll to position [436, 0]
click at [619, 320] on span "button" at bounding box center [706, 454] width 441 height 441
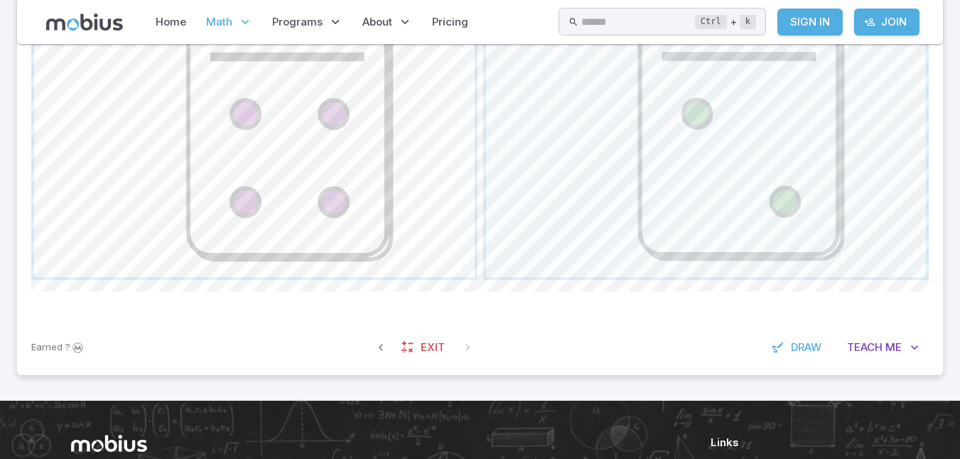
scroll to position [835, 0]
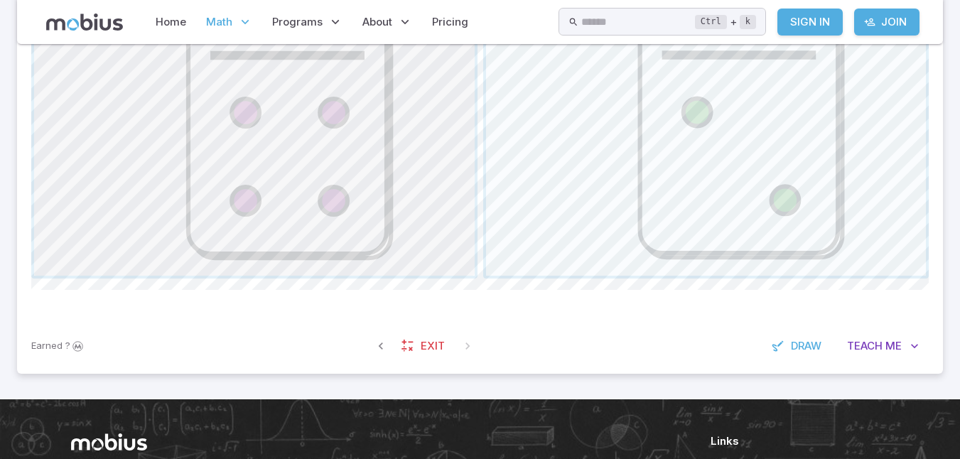
click at [289, 136] on span "button" at bounding box center [254, 55] width 441 height 441
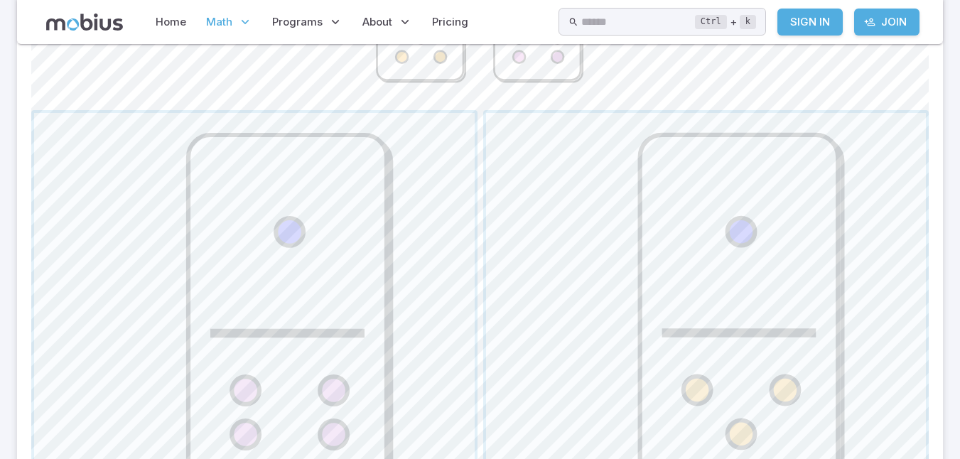
scroll to position [557, 0]
click at [266, 266] on span "button" at bounding box center [254, 334] width 441 height 441
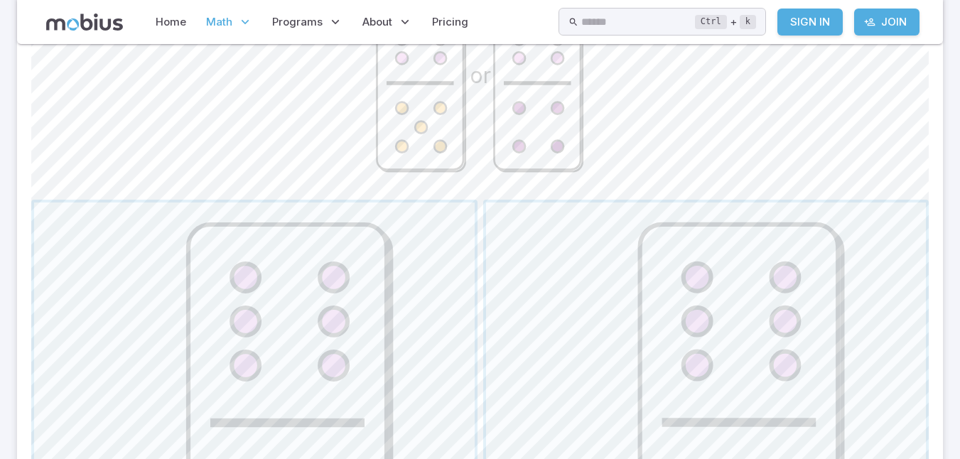
scroll to position [510, 0]
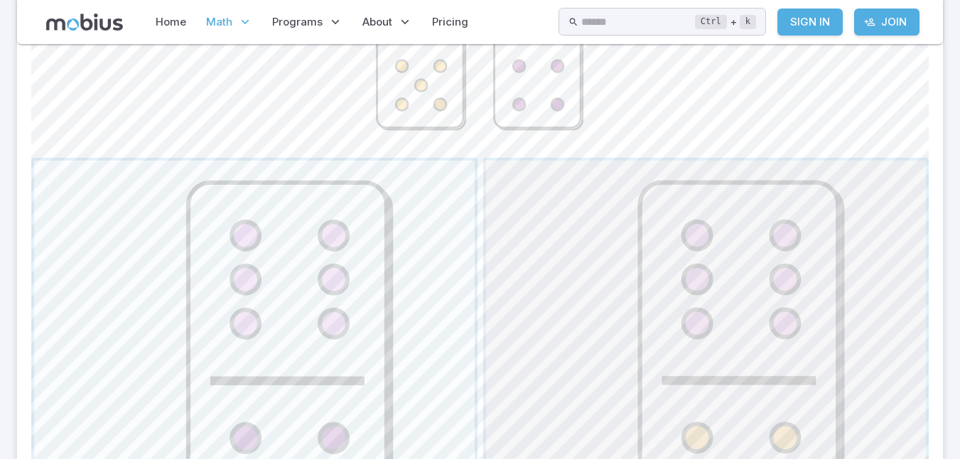
click at [706, 338] on span "button" at bounding box center [706, 381] width 441 height 441
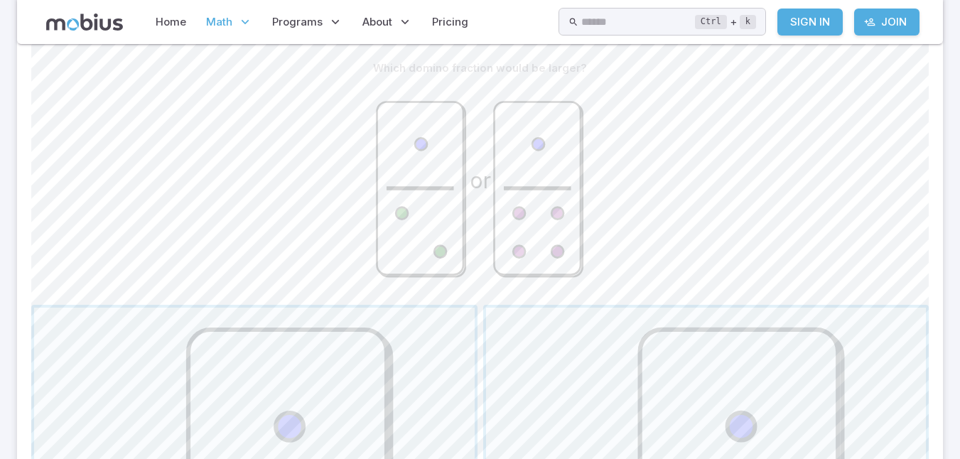
scroll to position [363, 0]
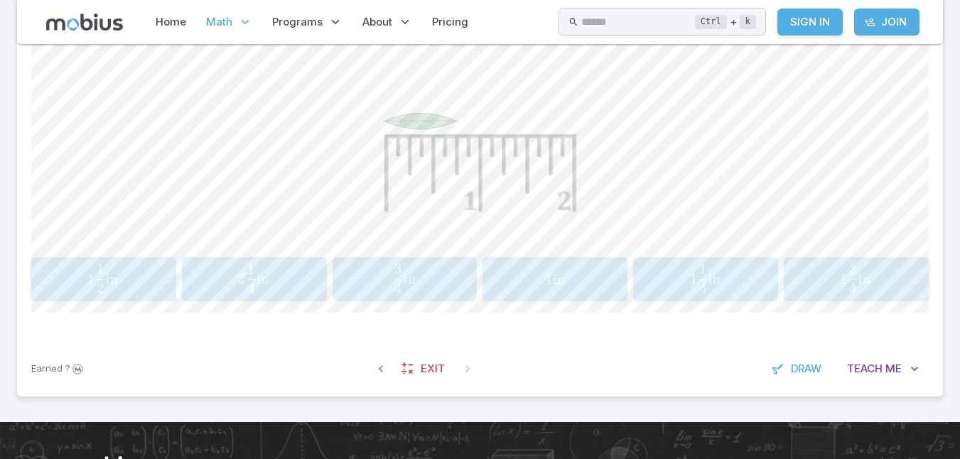
scroll to position [409, 0]
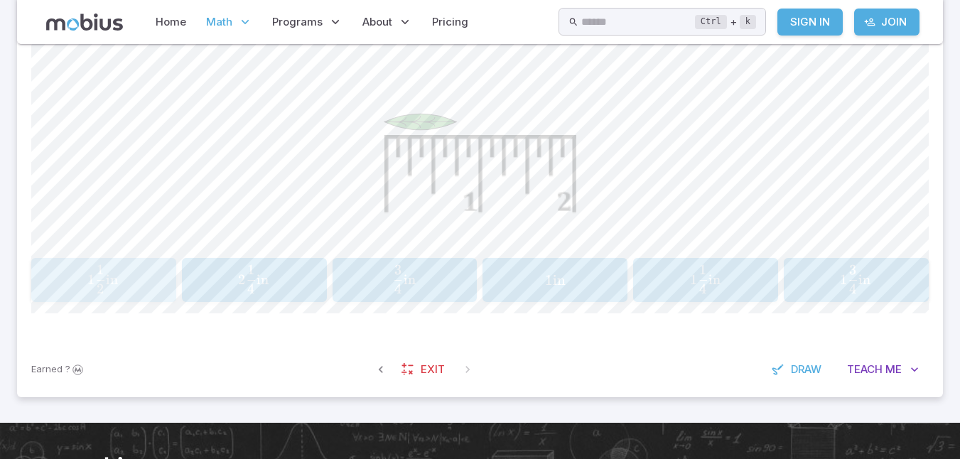
click at [138, 279] on span "1 2 1 ​ in" at bounding box center [103, 279] width 126 height 28
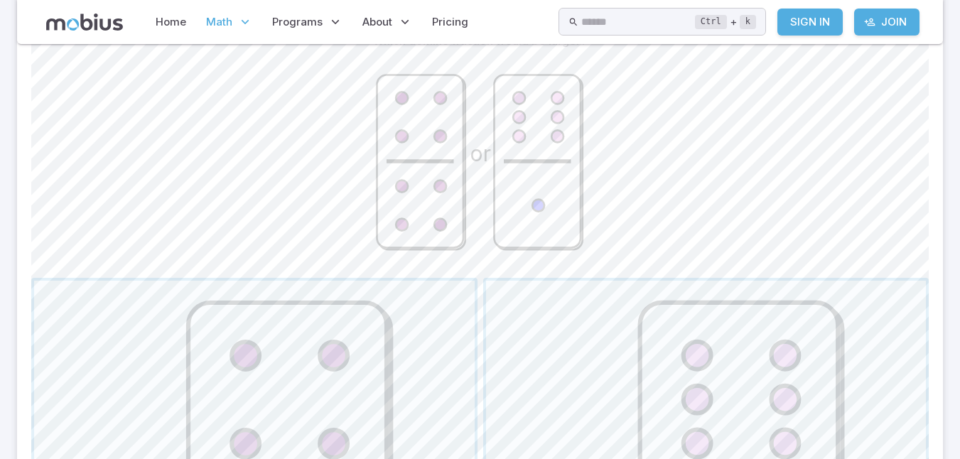
scroll to position [389, 0]
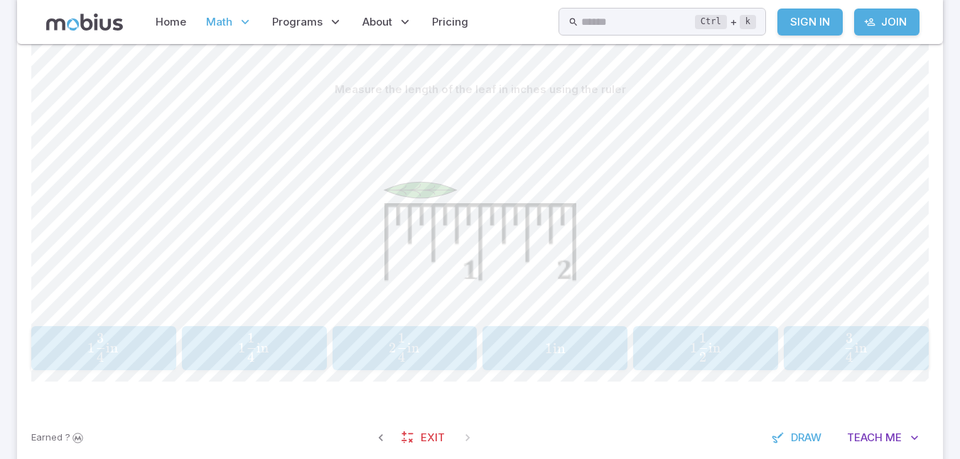
scroll to position [340, 0]
click at [129, 363] on span "1 4 3 ​ in" at bounding box center [103, 348] width 126 height 28
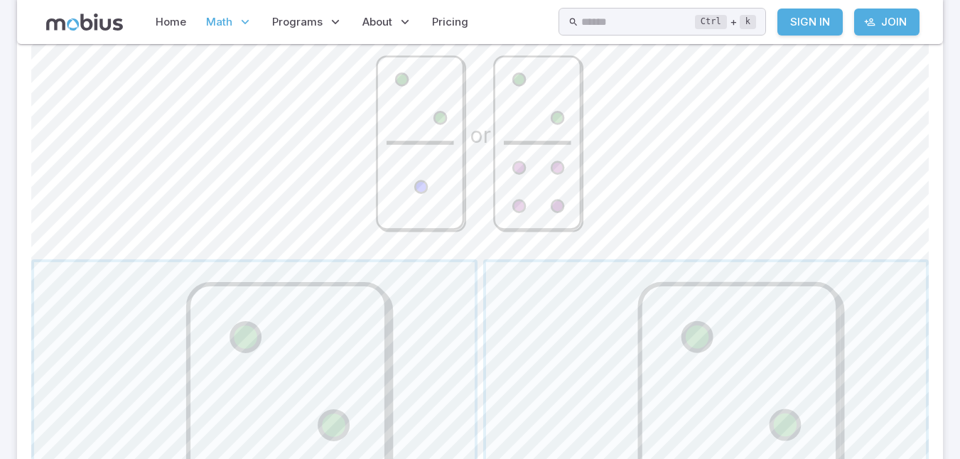
scroll to position [409, 0]
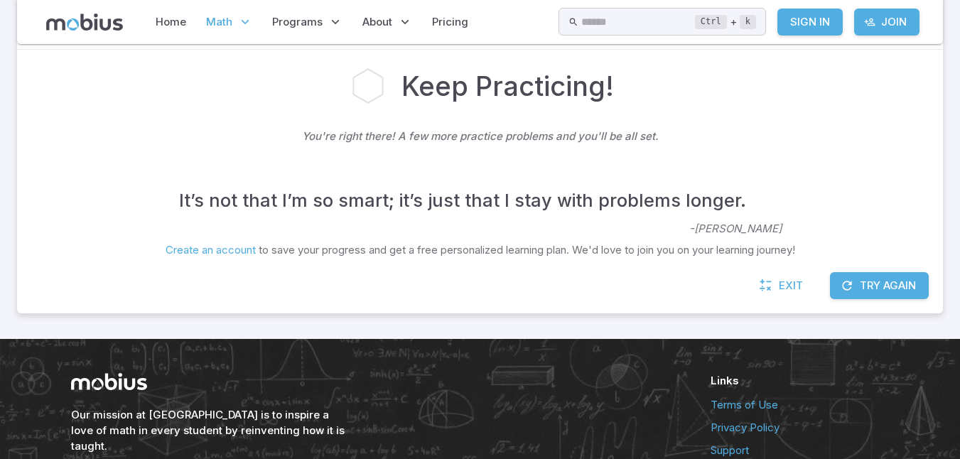
scroll to position [334, 0]
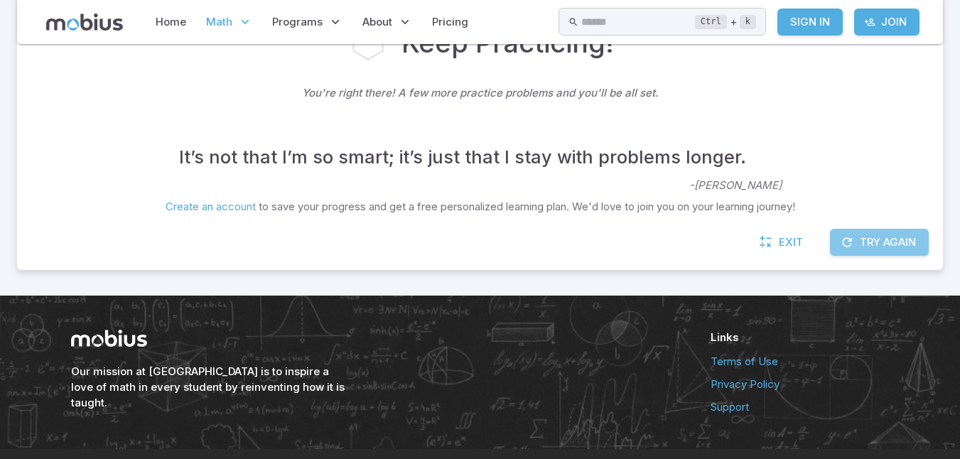
click at [866, 237] on button "Try Again" at bounding box center [879, 242] width 99 height 27
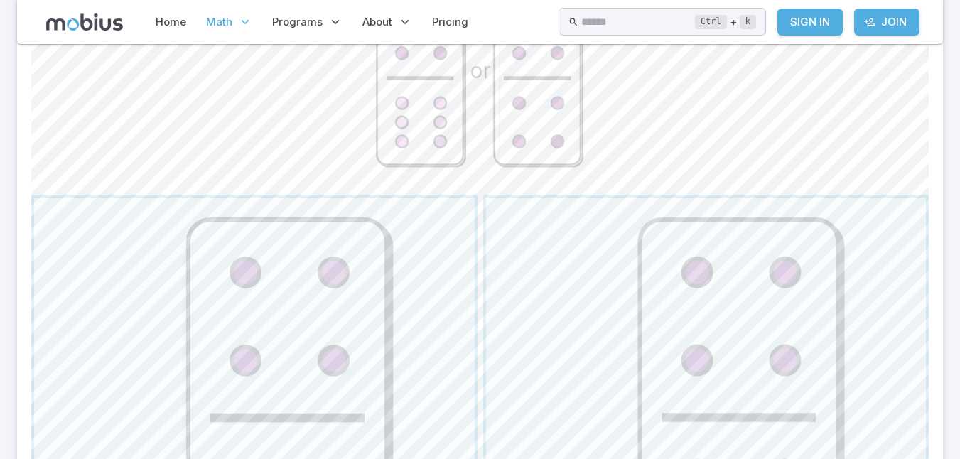
scroll to position [473, 0]
click at [692, 233] on span "button" at bounding box center [706, 417] width 441 height 441
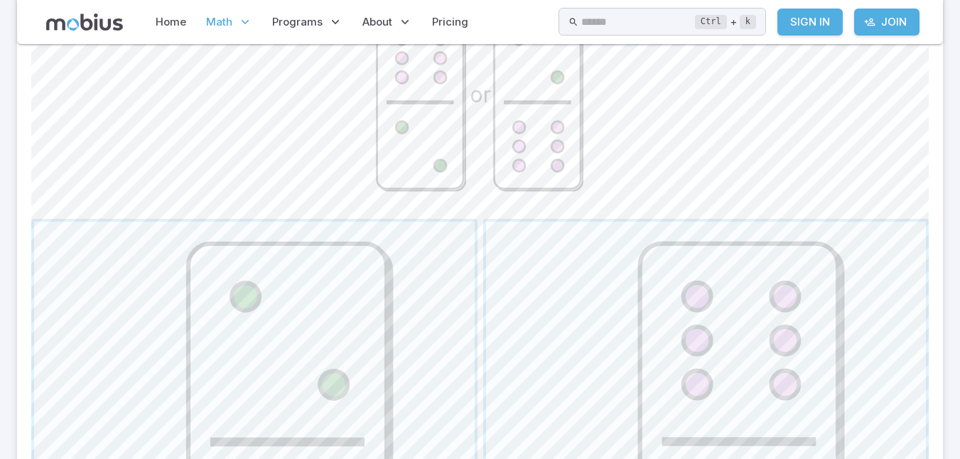
scroll to position [449, 0]
click at [371, 328] on span "button" at bounding box center [254, 441] width 441 height 441
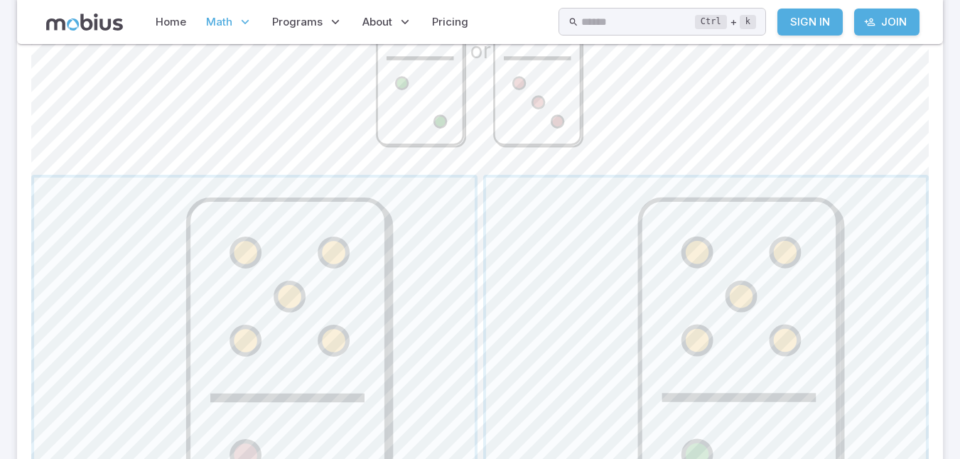
scroll to position [493, 0]
click at [653, 321] on span "button" at bounding box center [706, 397] width 441 height 441
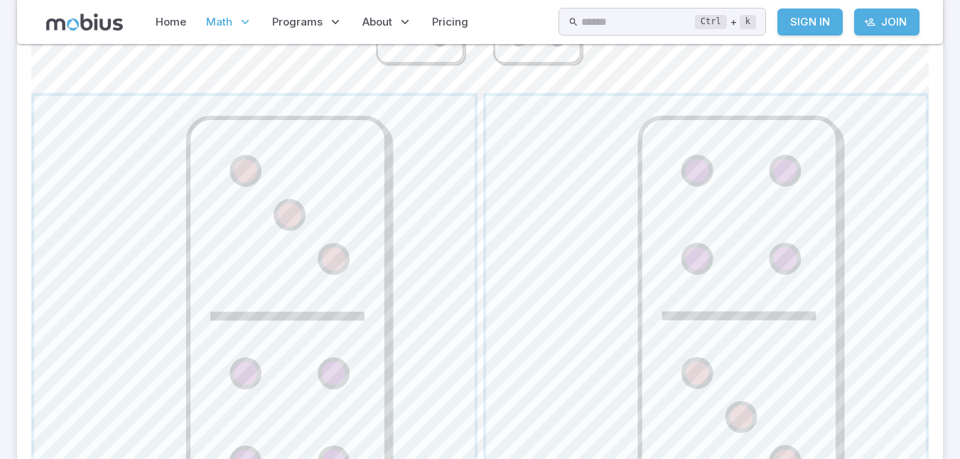
scroll to position [576, 0]
click at [653, 321] on span "button" at bounding box center [706, 314] width 441 height 441
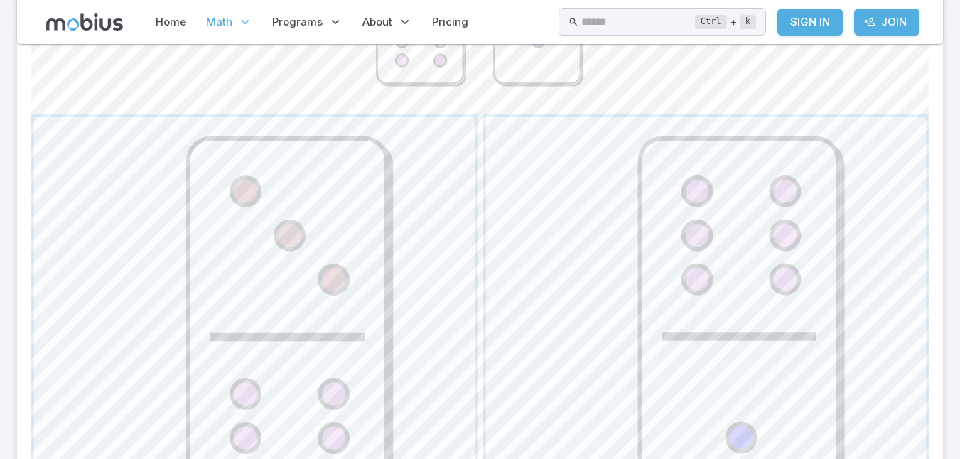
scroll to position [556, 0]
click at [653, 321] on span "button" at bounding box center [706, 334] width 441 height 441
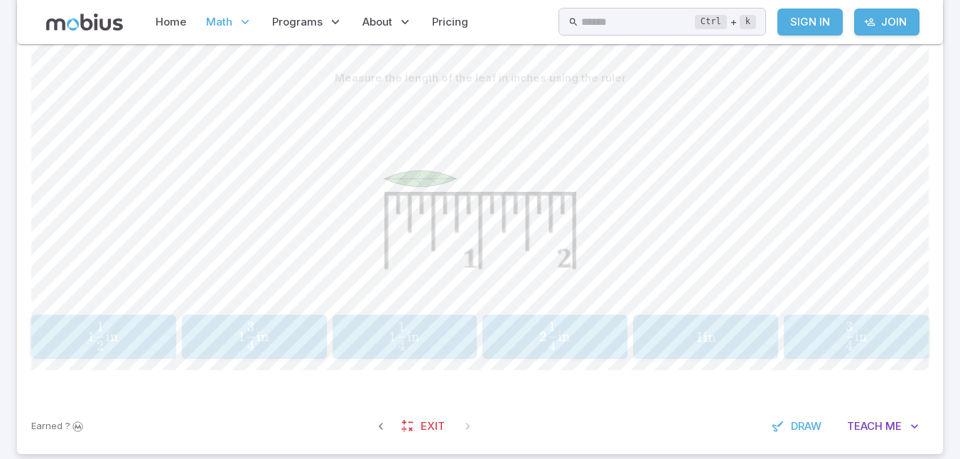
scroll to position [352, 0]
click at [855, 332] on span "in" at bounding box center [861, 336] width 12 height 17
click at [704, 345] on span "in" at bounding box center [710, 336] width 12 height 17
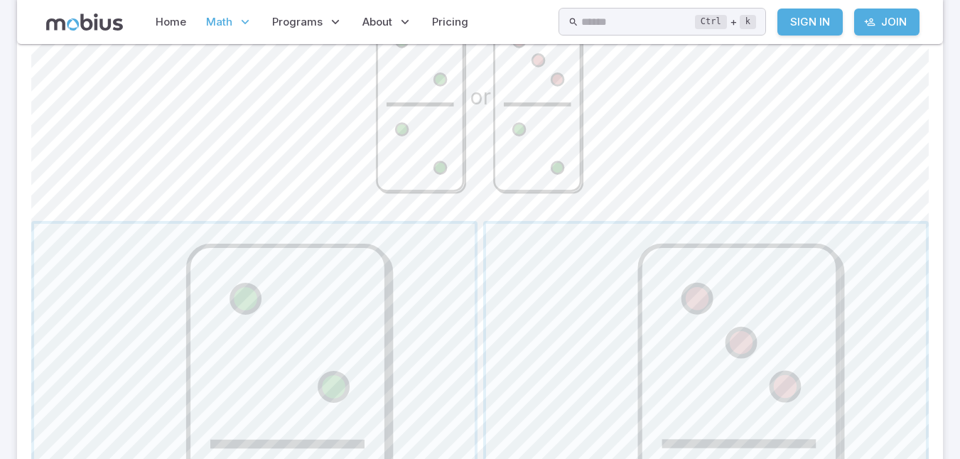
scroll to position [447, 0]
click at [351, 343] on span "button" at bounding box center [254, 443] width 441 height 441
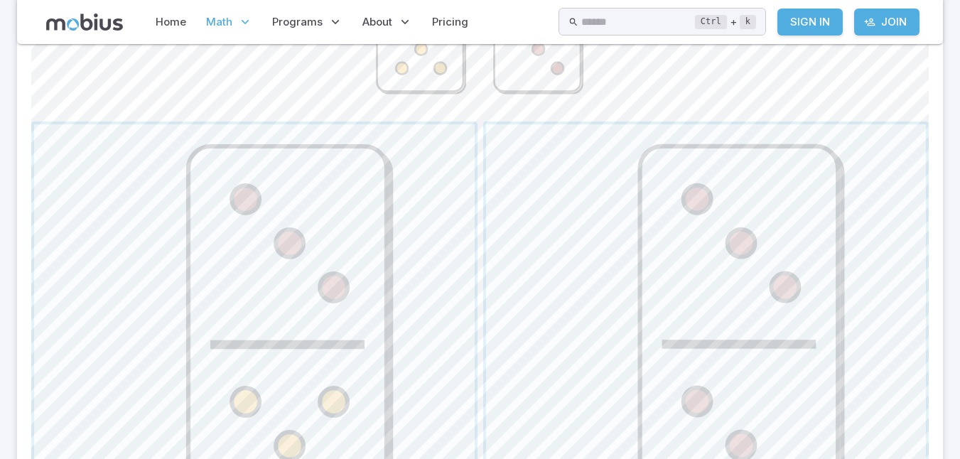
scroll to position [547, 0]
click at [559, 286] on span "button" at bounding box center [706, 344] width 441 height 441
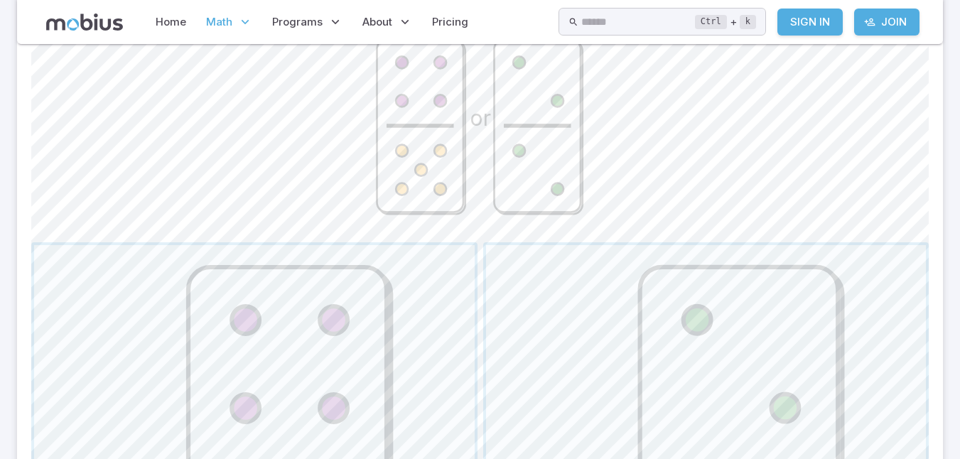
scroll to position [426, 0]
click at [559, 286] on span "button" at bounding box center [706, 465] width 441 height 441
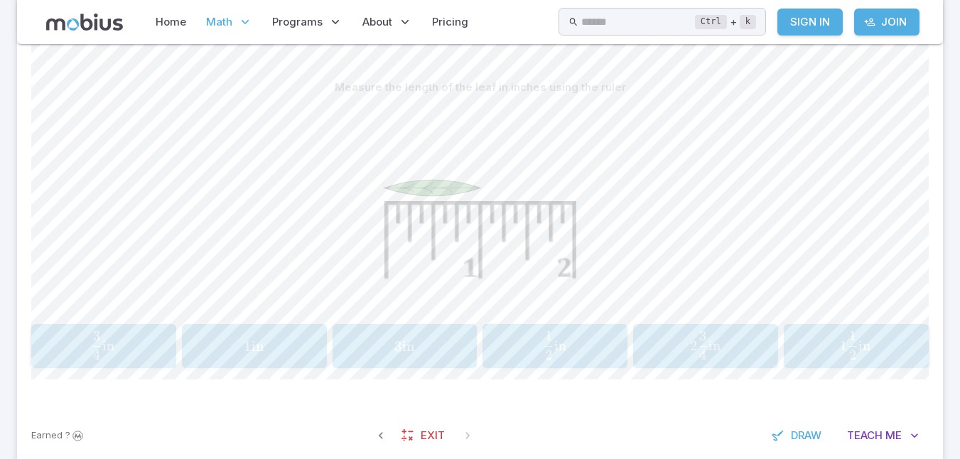
scroll to position [344, 0]
click at [285, 337] on span "1 in" at bounding box center [254, 346] width 136 height 18
click at [421, 349] on span "1 in" at bounding box center [405, 346] width 136 height 18
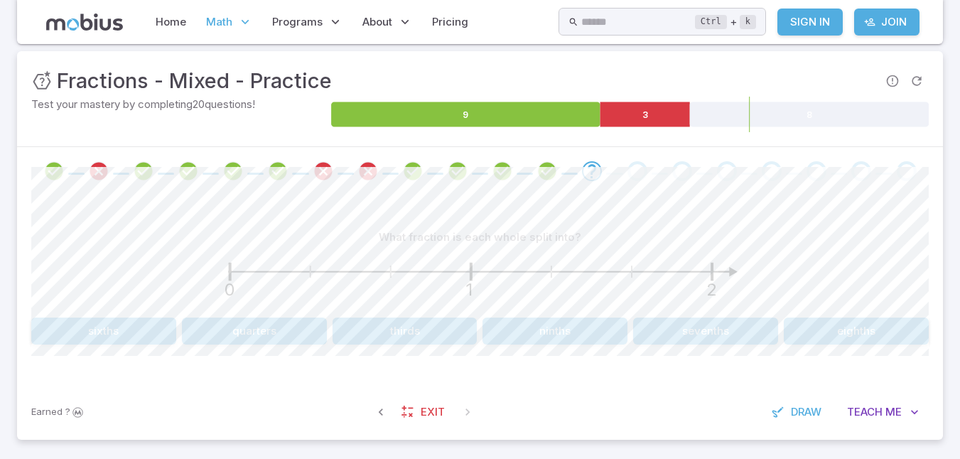
scroll to position [193, 0]
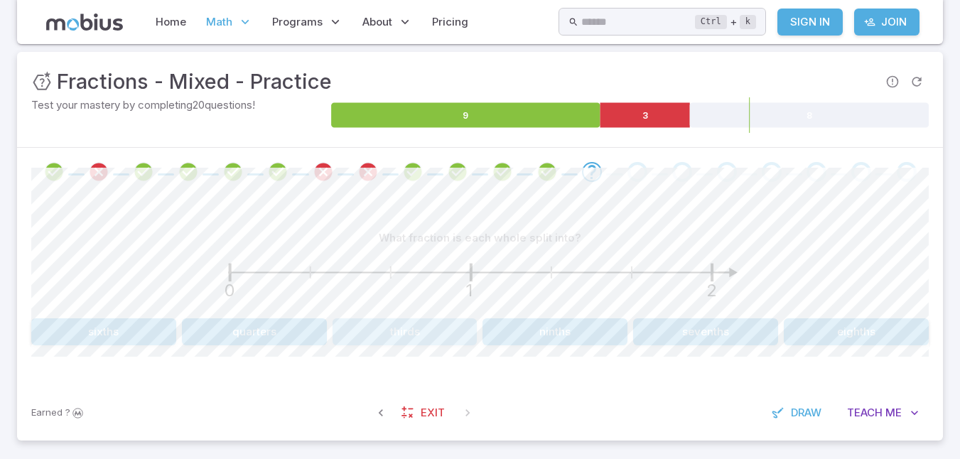
click at [417, 330] on button "thirds" at bounding box center [405, 331] width 145 height 27
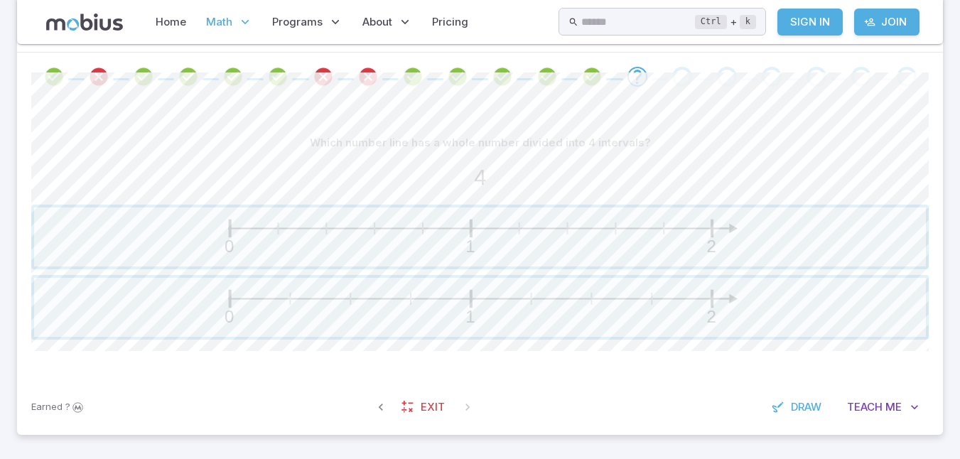
scroll to position [287, 0]
click at [549, 246] on span "button" at bounding box center [480, 237] width 892 height 59
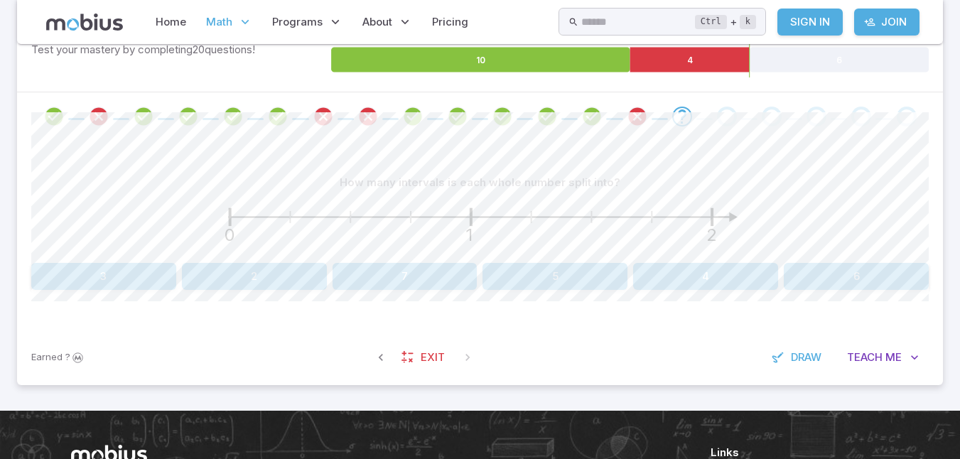
scroll to position [247, 0]
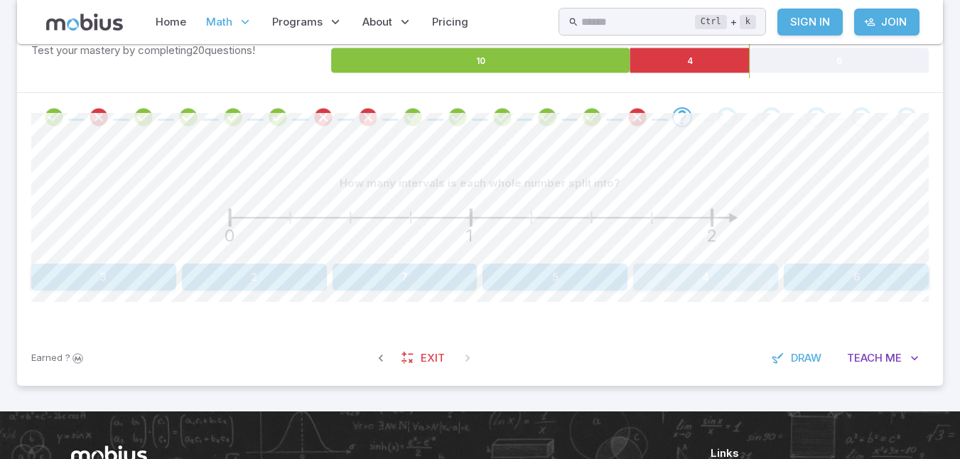
click at [716, 272] on button "4" at bounding box center [705, 277] width 145 height 27
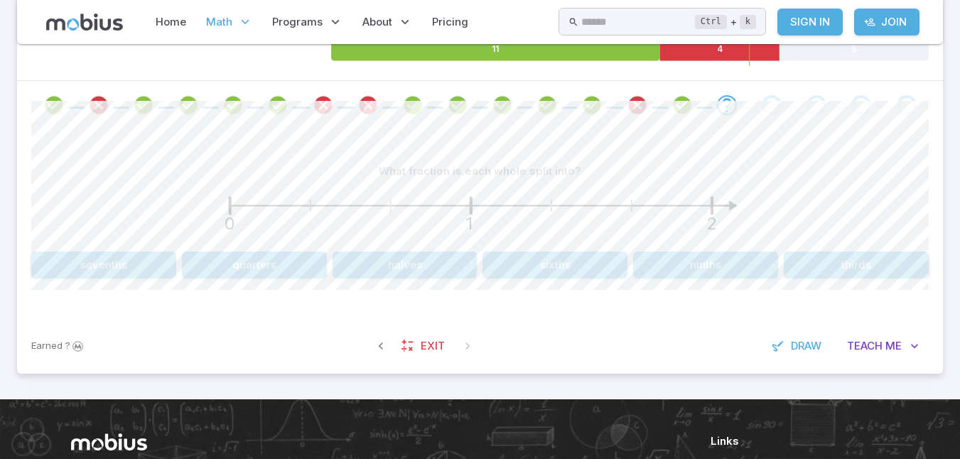
scroll to position [260, 0]
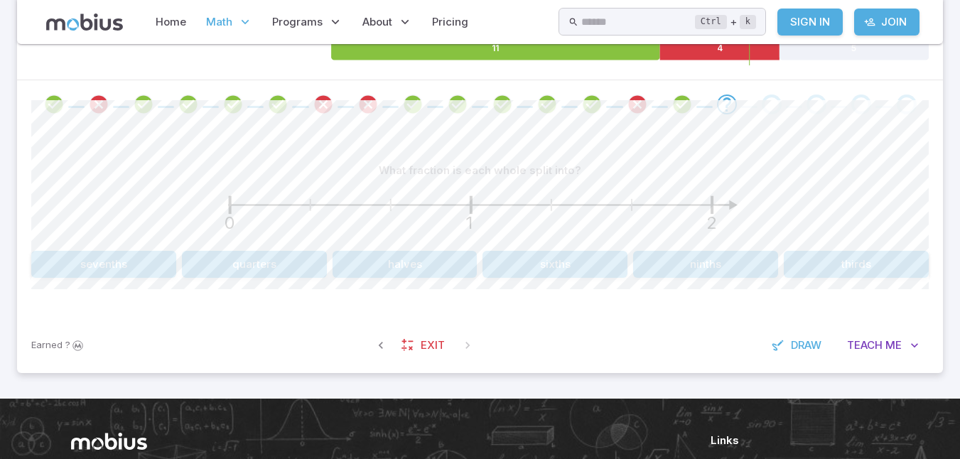
click at [822, 262] on button "thirds" at bounding box center [856, 264] width 145 height 27
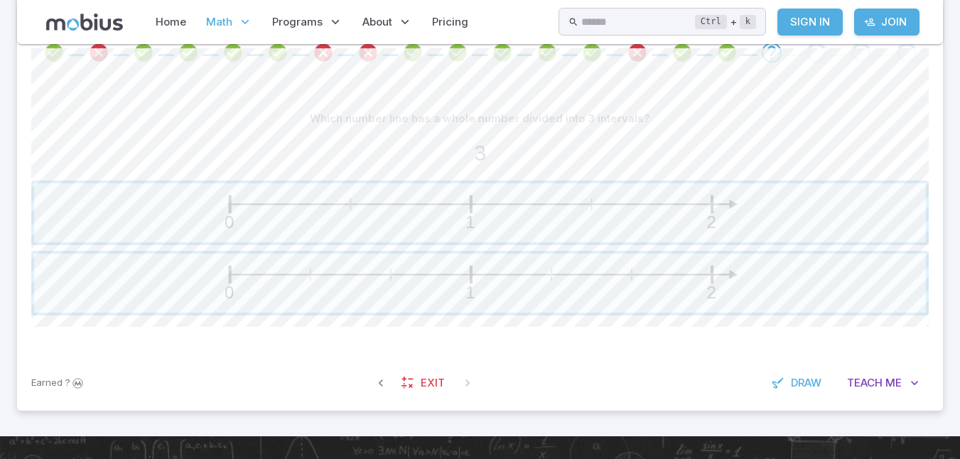
scroll to position [313, 0]
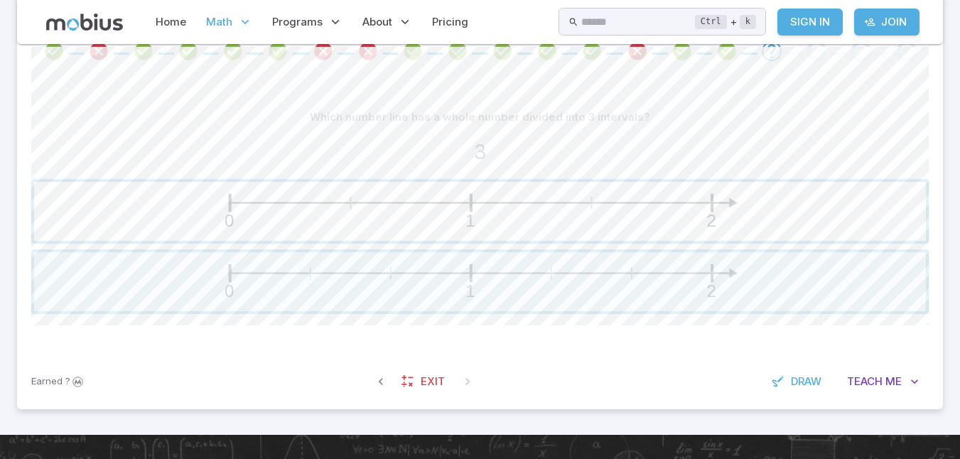
click at [613, 198] on span "button" at bounding box center [480, 211] width 892 height 59
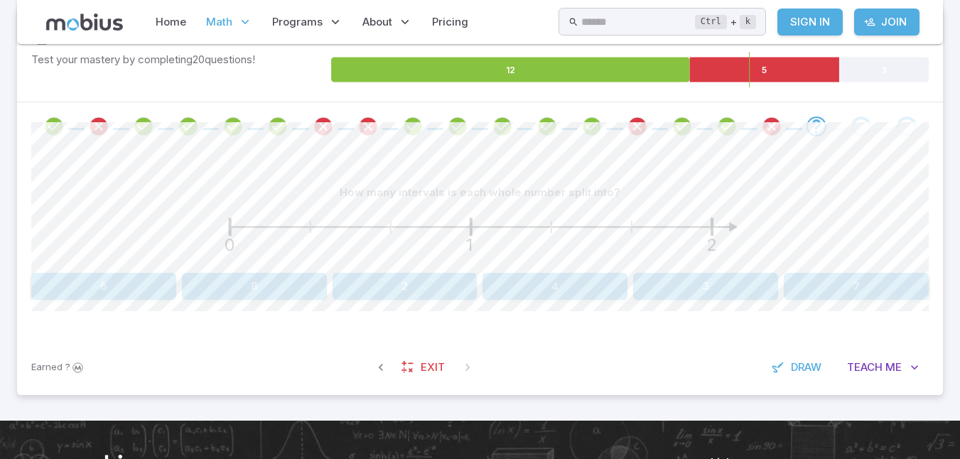
scroll to position [237, 0]
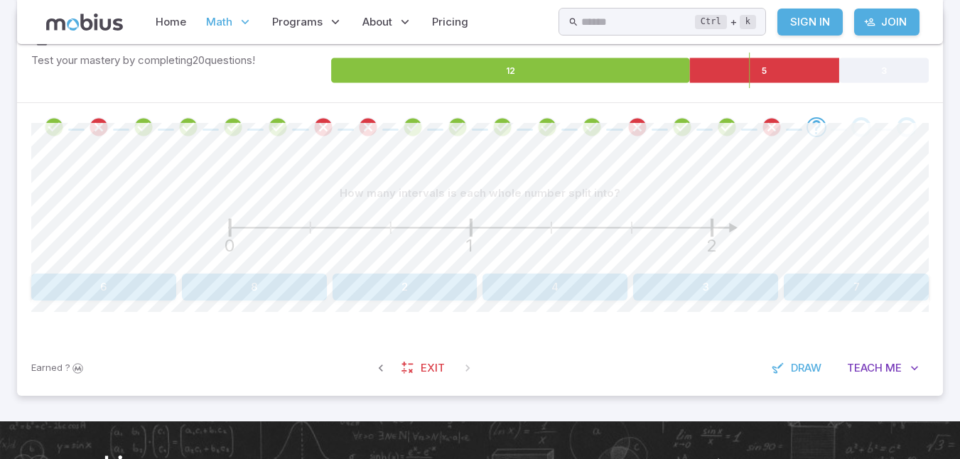
click at [750, 287] on button "3" at bounding box center [705, 287] width 145 height 27
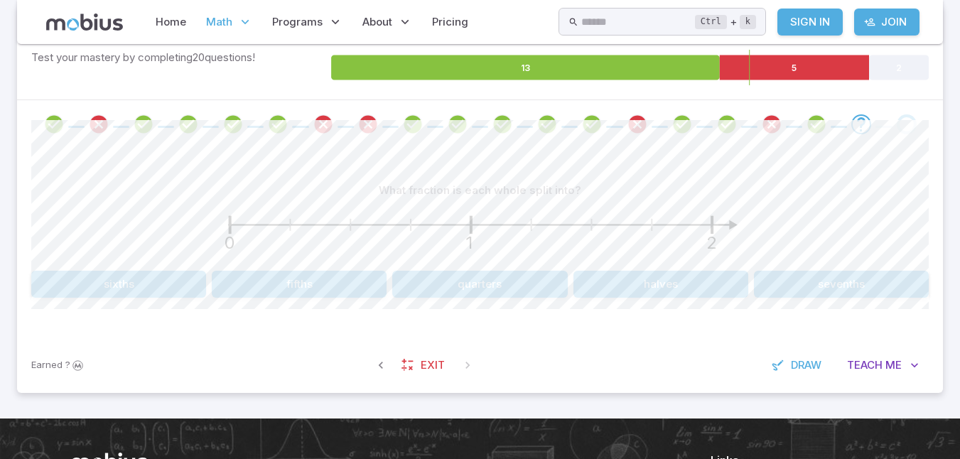
scroll to position [240, 0]
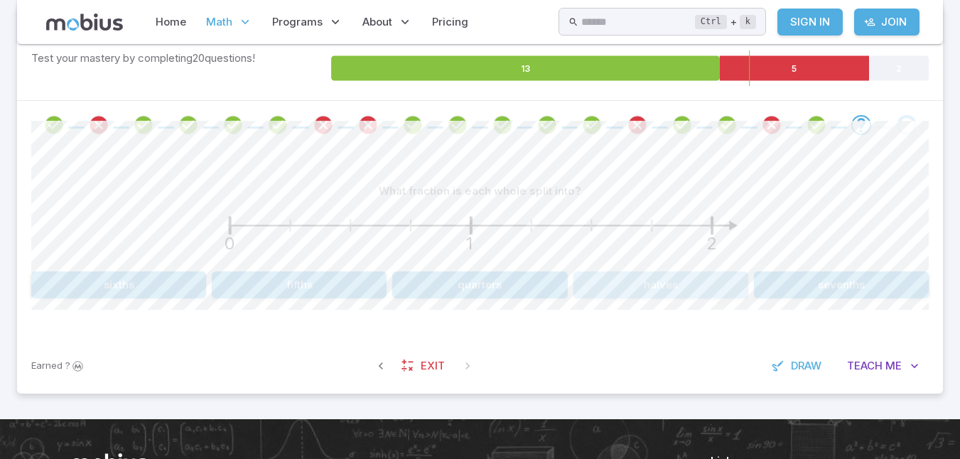
click at [647, 276] on button "halves" at bounding box center [661, 285] width 175 height 27
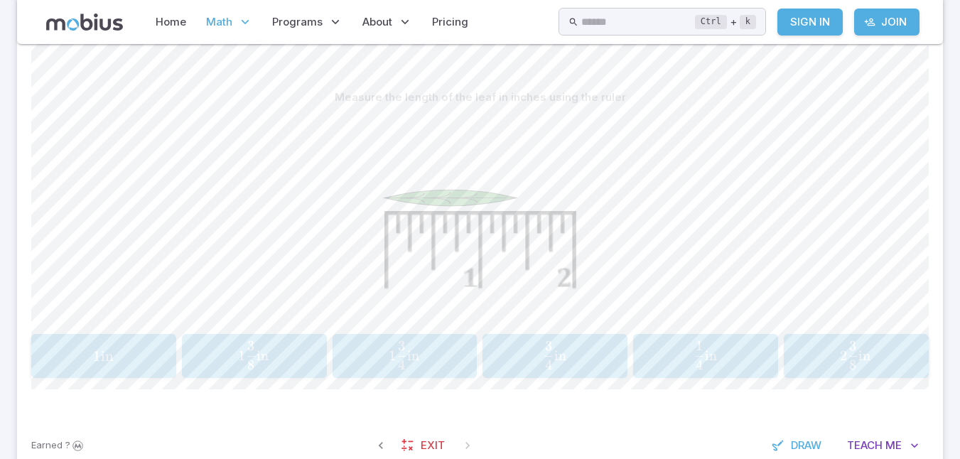
scroll to position [333, 0]
click at [441, 353] on span "1 4 3 ​ in" at bounding box center [404, 356] width 126 height 28
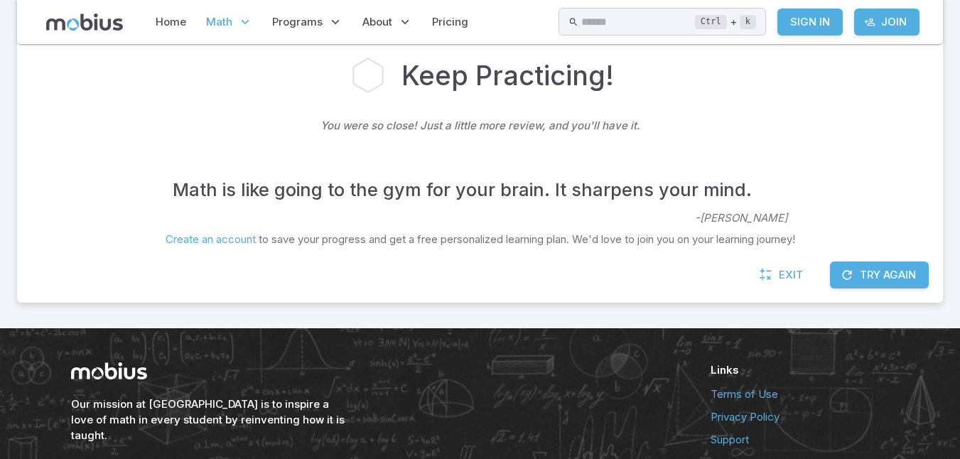
scroll to position [330, 0]
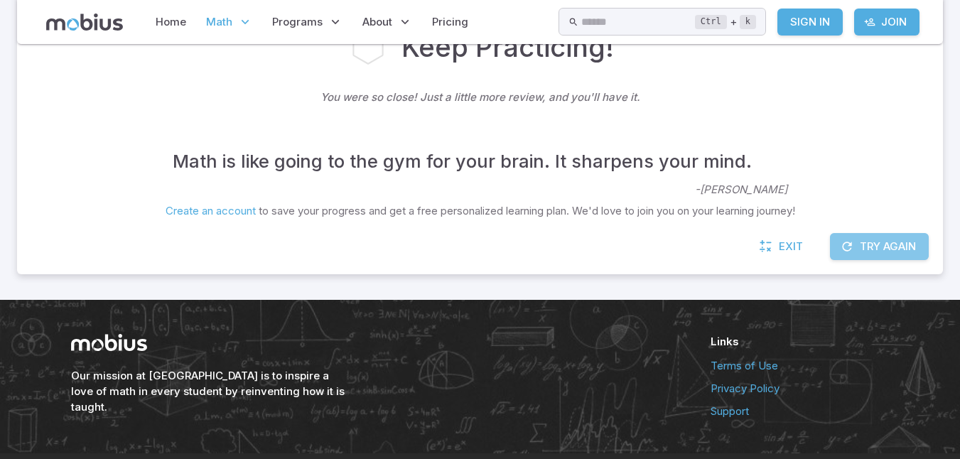
click at [879, 238] on button "Try Again" at bounding box center [879, 246] width 99 height 27
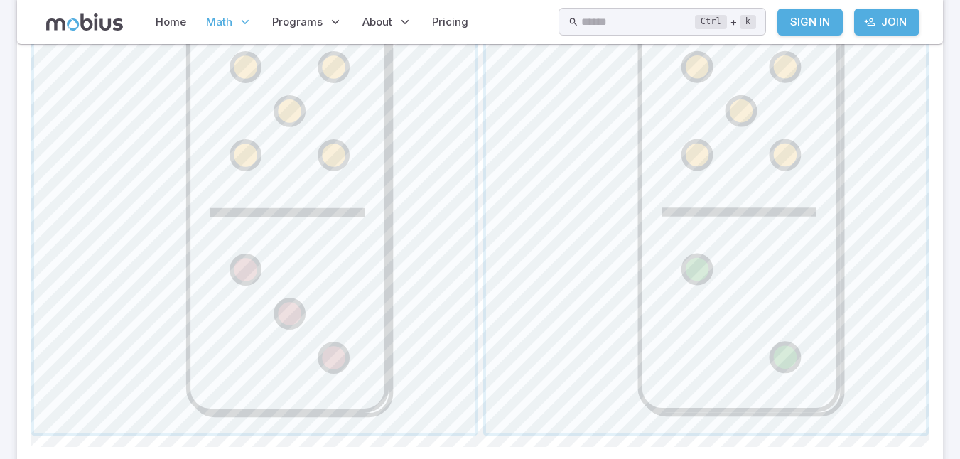
scroll to position [677, 0]
click at [679, 248] on span "button" at bounding box center [706, 214] width 441 height 441
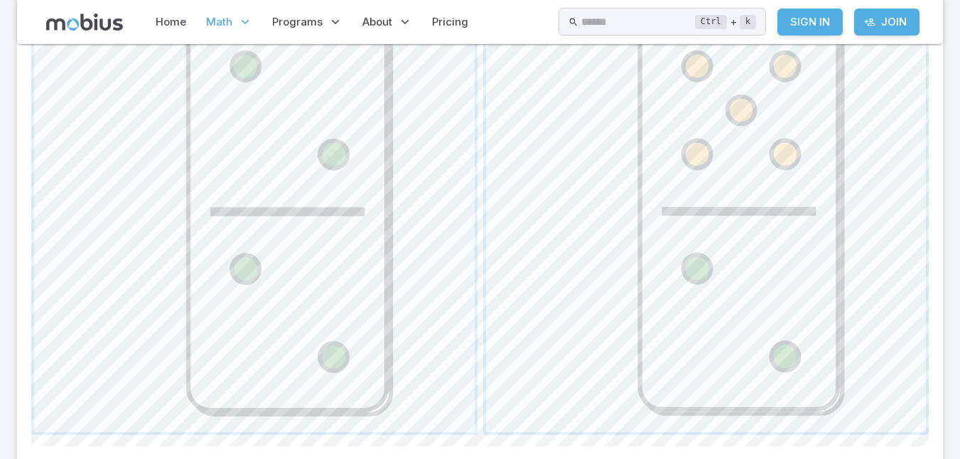
scroll to position [677, 0]
click at [679, 248] on span "button" at bounding box center [706, 213] width 441 height 441
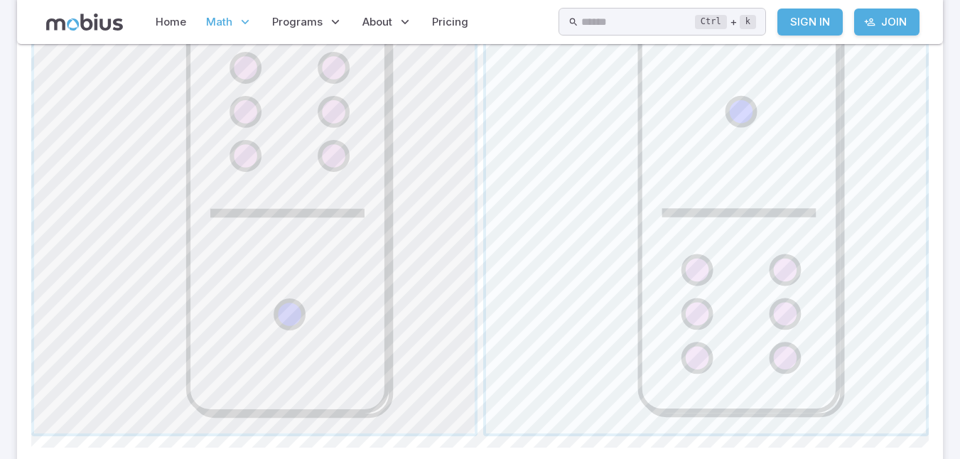
click at [288, 250] on span "button" at bounding box center [254, 213] width 441 height 441
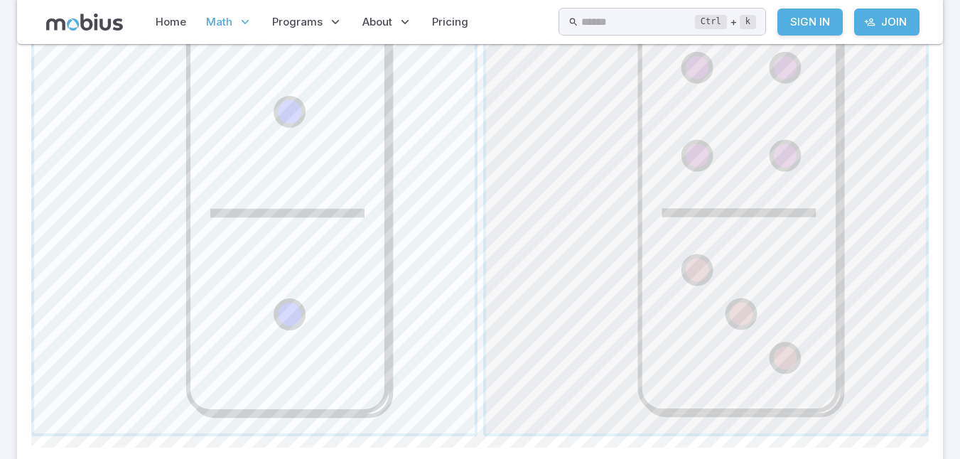
click at [643, 221] on span "button" at bounding box center [706, 213] width 441 height 441
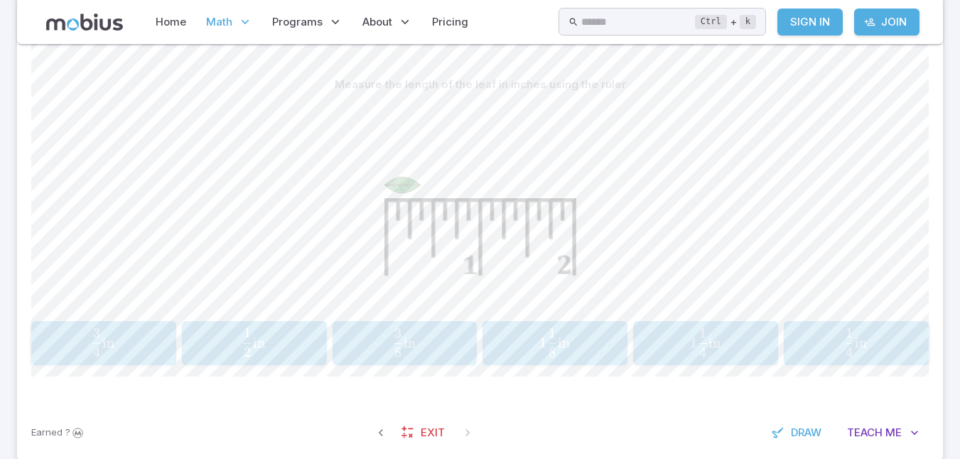
scroll to position [345, 0]
click at [278, 353] on span "2 1 ​ in" at bounding box center [253, 343] width 126 height 28
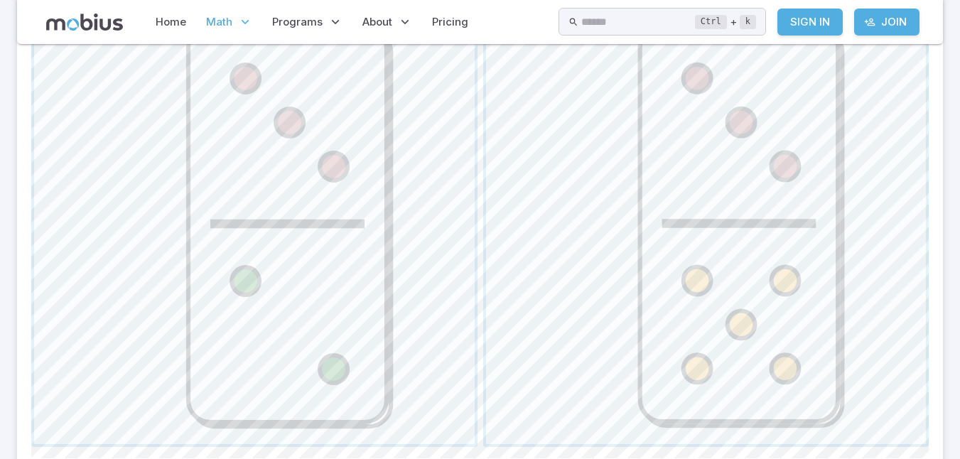
scroll to position [664, 0]
click at [318, 272] on span "button" at bounding box center [254, 226] width 441 height 441
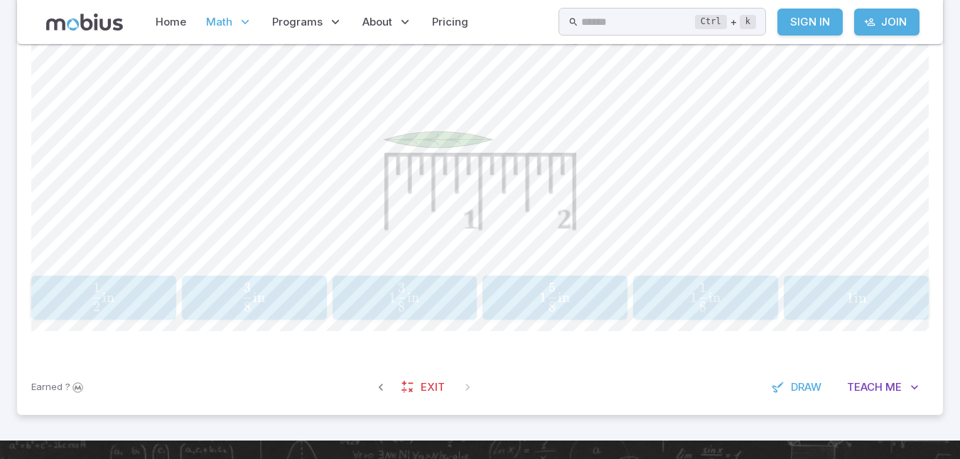
scroll to position [391, 0]
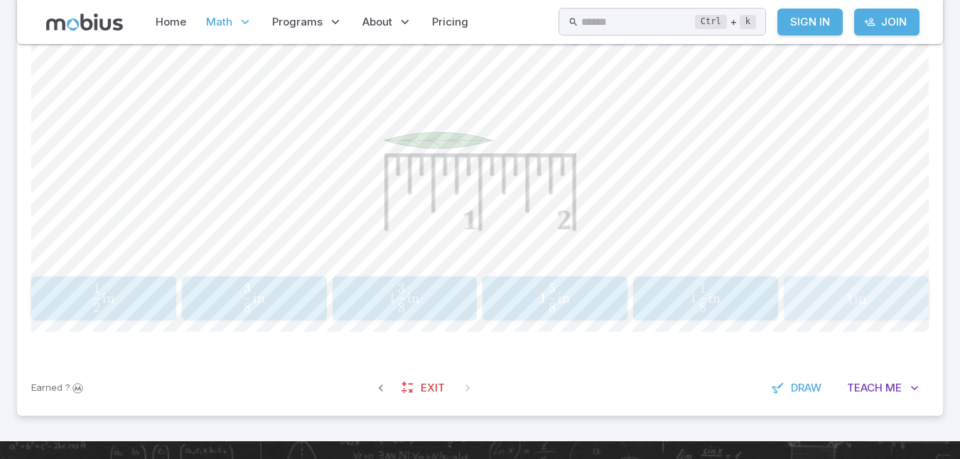
click at [822, 286] on div "1 in 1\text{ in} 1 in" at bounding box center [857, 298] width 136 height 33
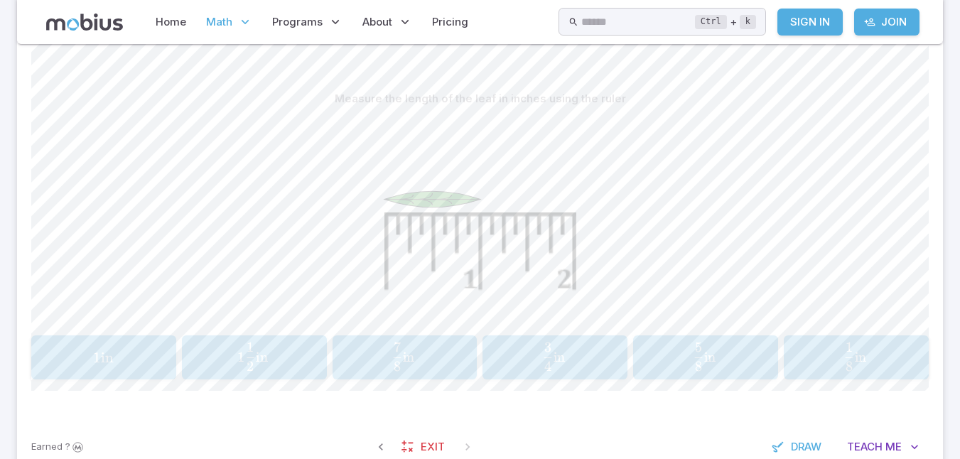
scroll to position [331, 0]
click at [85, 355] on span "1 in" at bounding box center [104, 359] width 136 height 18
click at [431, 360] on span "1 4 1 ​ in" at bounding box center [403, 357] width 127 height 28
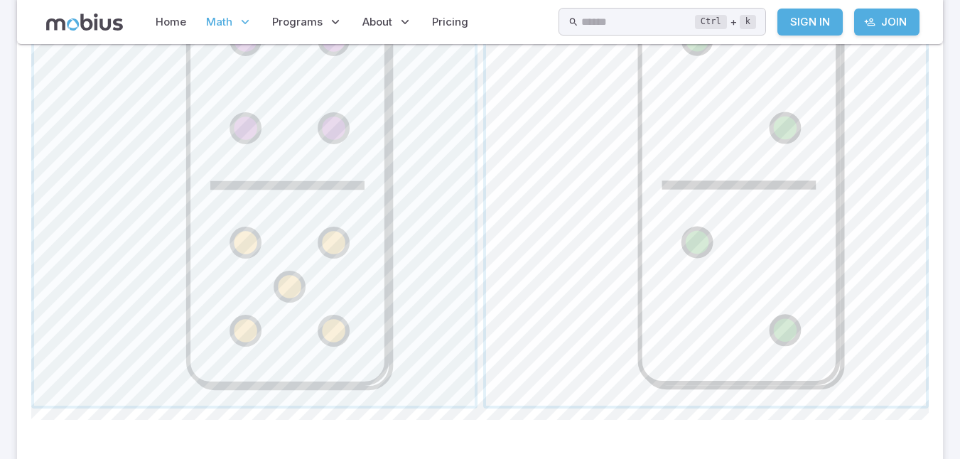
scroll to position [706, 0]
click at [707, 225] on span "button" at bounding box center [706, 184] width 441 height 441
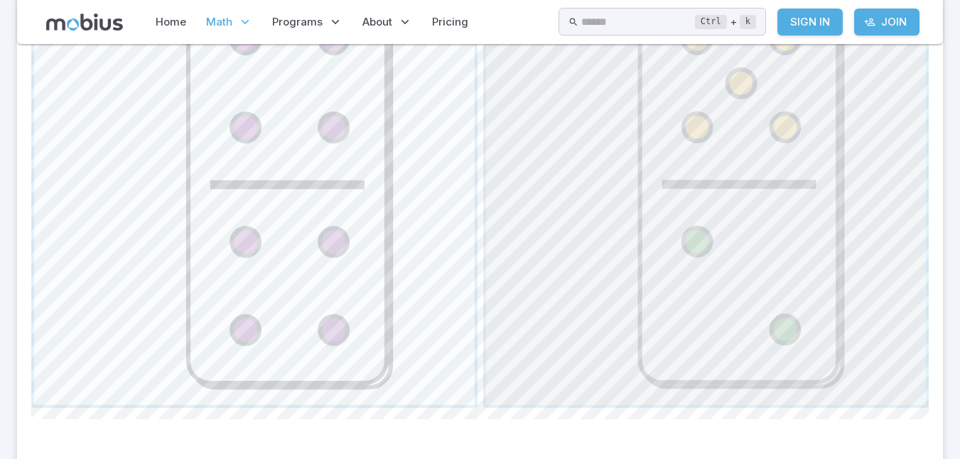
click at [707, 225] on span "button" at bounding box center [706, 184] width 441 height 441
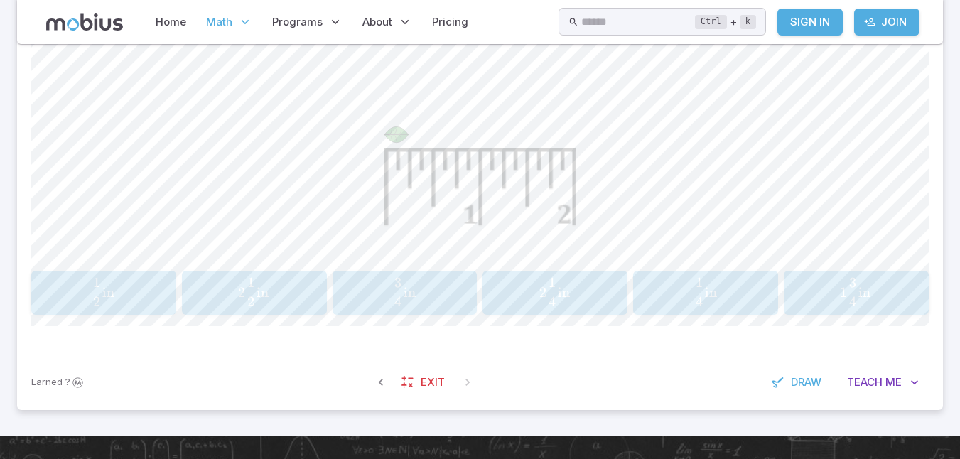
scroll to position [399, 0]
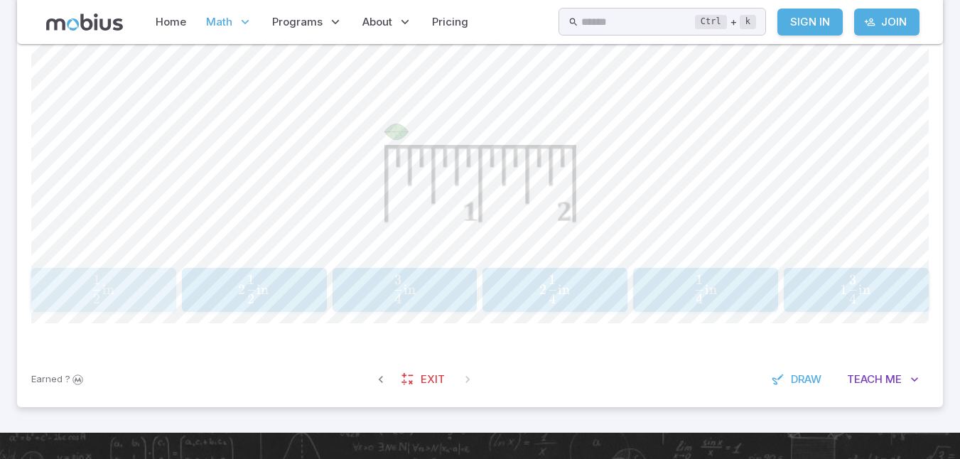
click at [109, 300] on span "2 1 ​ in" at bounding box center [103, 289] width 23 height 28
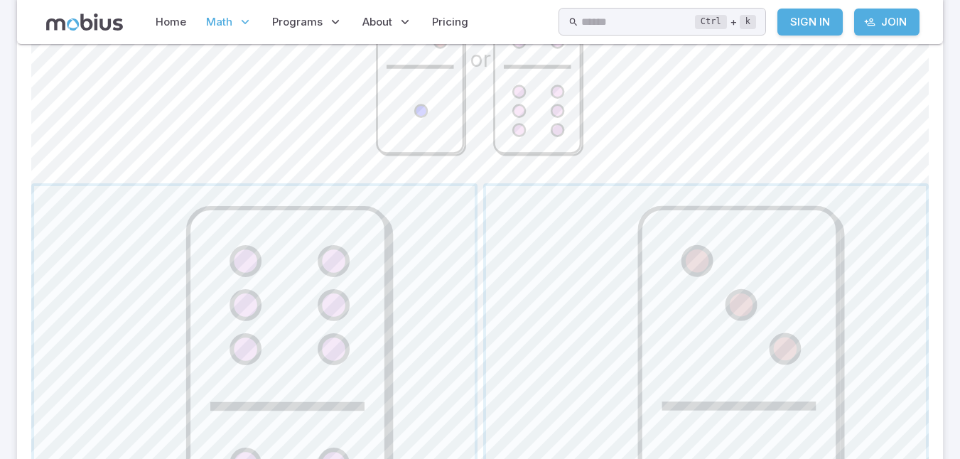
scroll to position [492, 0]
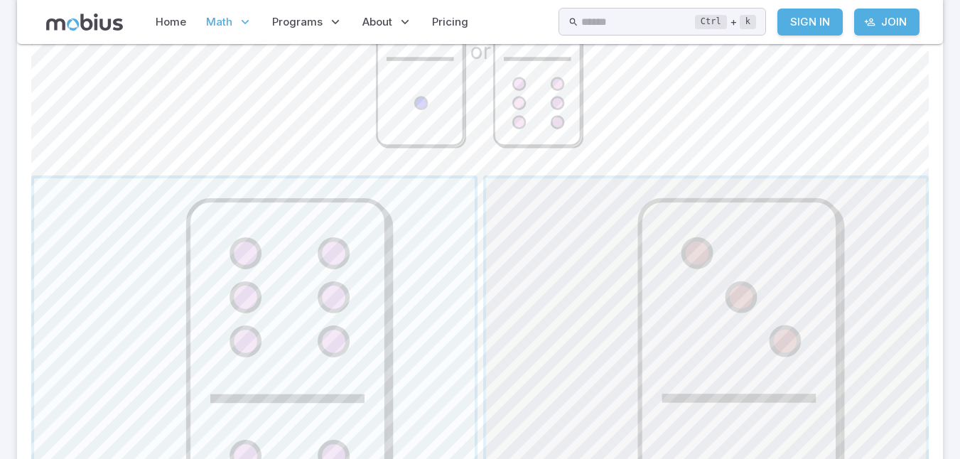
click at [719, 250] on span "button" at bounding box center [706, 398] width 441 height 441
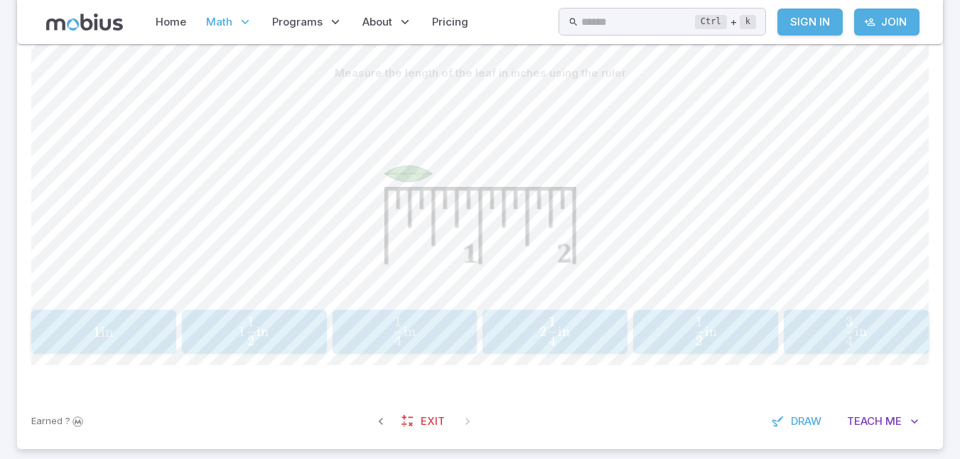
scroll to position [360, 0]
click at [699, 335] on span "button" at bounding box center [699, 339] width 8 height 10
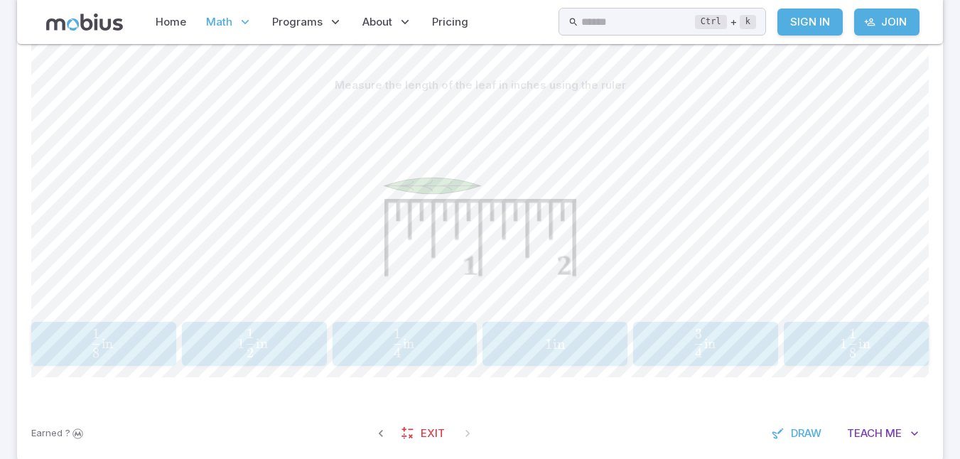
scroll to position [349, 0]
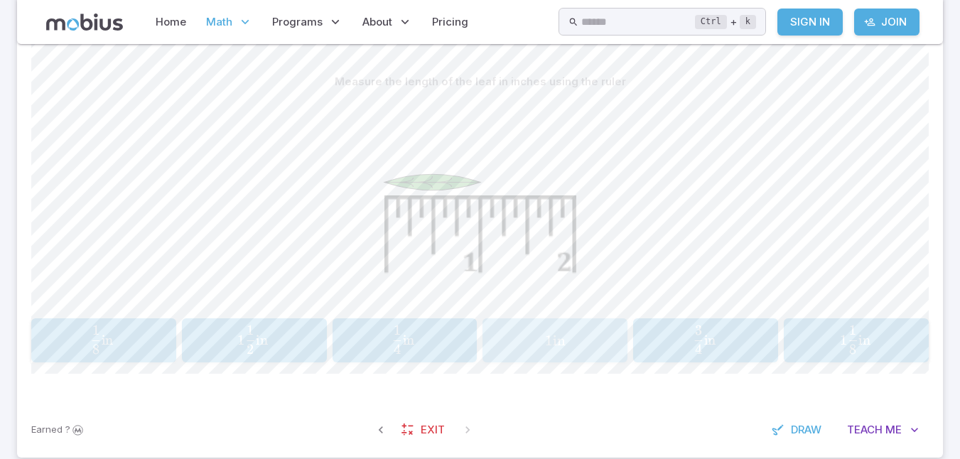
click at [564, 351] on div "1 in 1\text{ in} 1 in" at bounding box center [556, 340] width 136 height 33
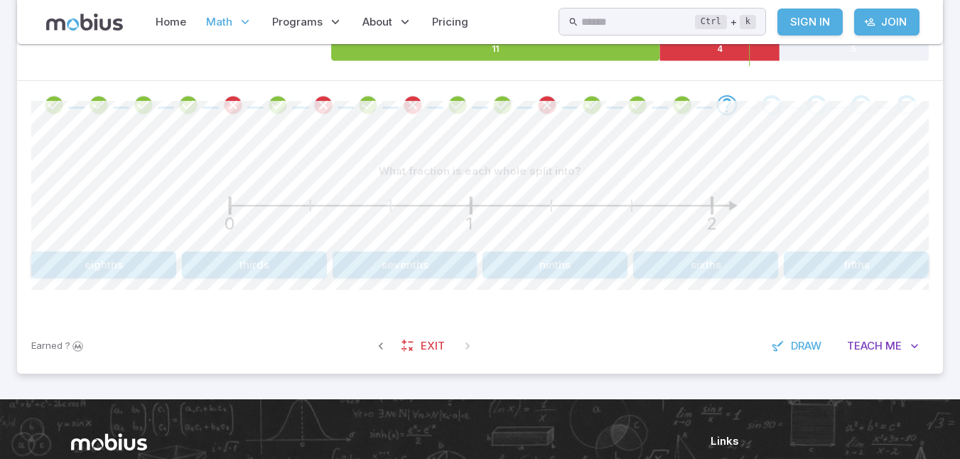
scroll to position [260, 0]
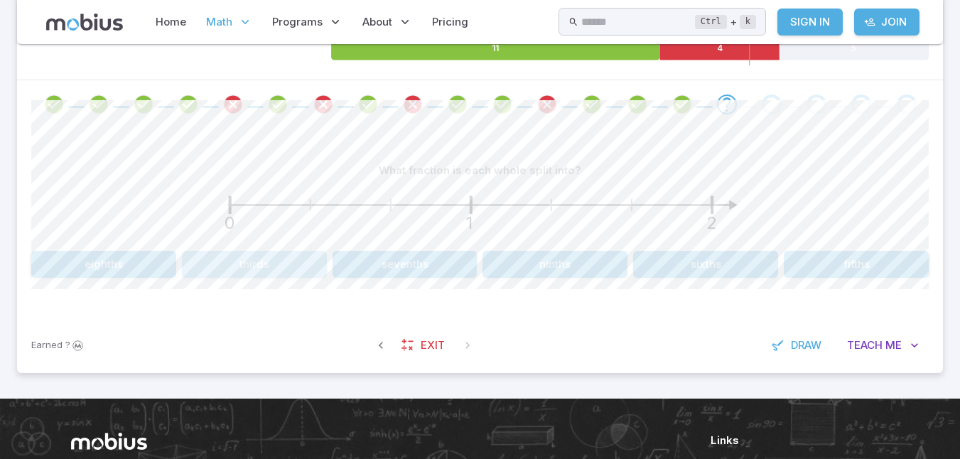
click at [259, 260] on button "thirds" at bounding box center [254, 264] width 145 height 27
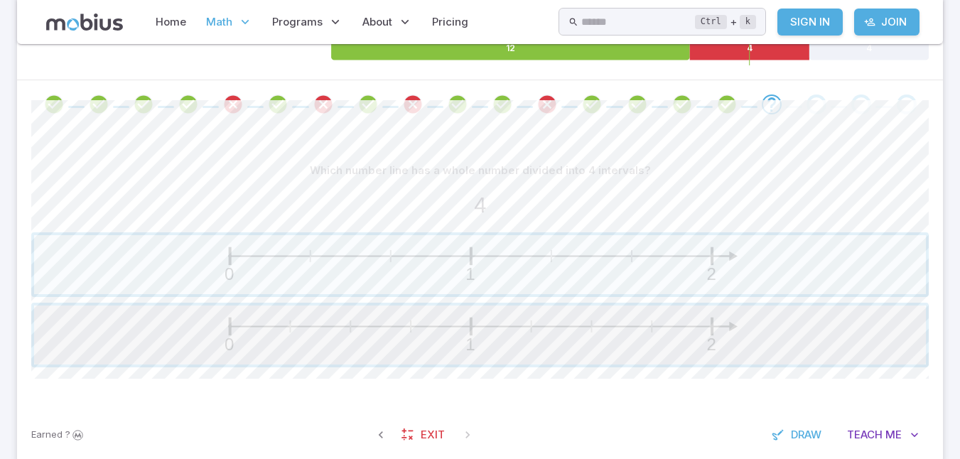
click at [608, 337] on span "button" at bounding box center [480, 335] width 892 height 59
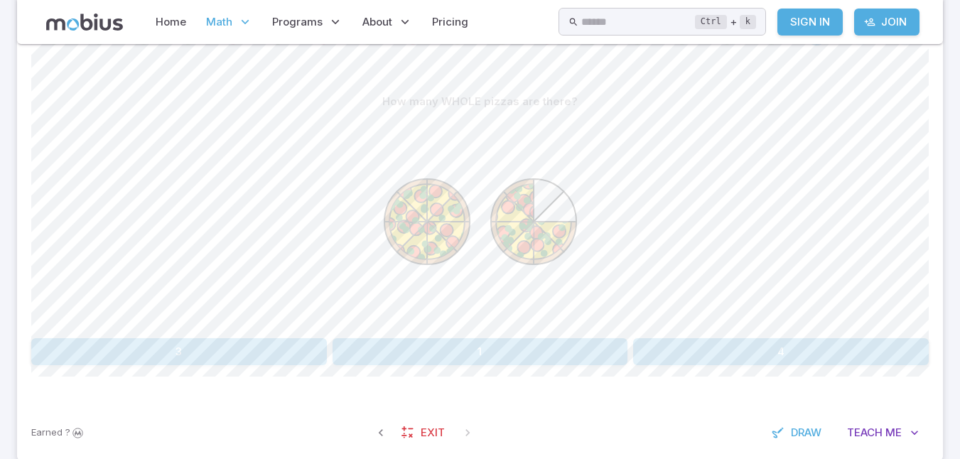
scroll to position [330, 0]
click at [559, 348] on button "1" at bounding box center [481, 351] width 296 height 27
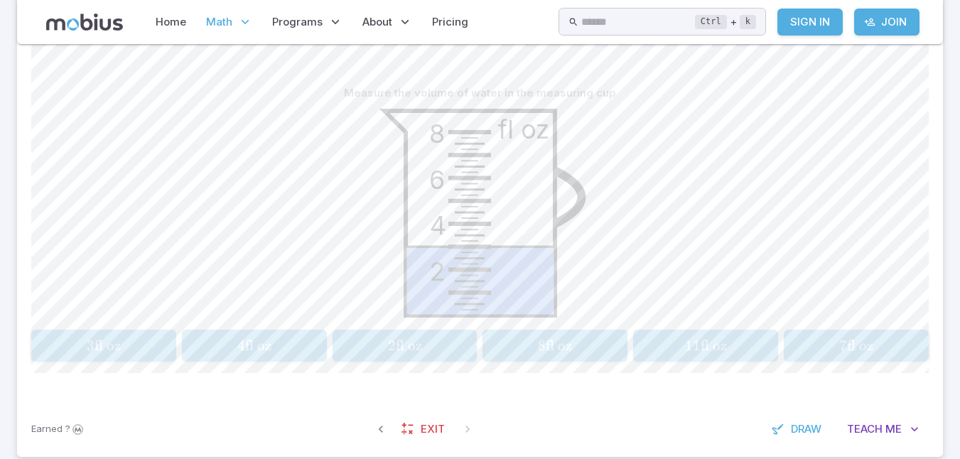
scroll to position [338, 0]
click at [139, 353] on span "3 fl oz" at bounding box center [104, 345] width 136 height 18
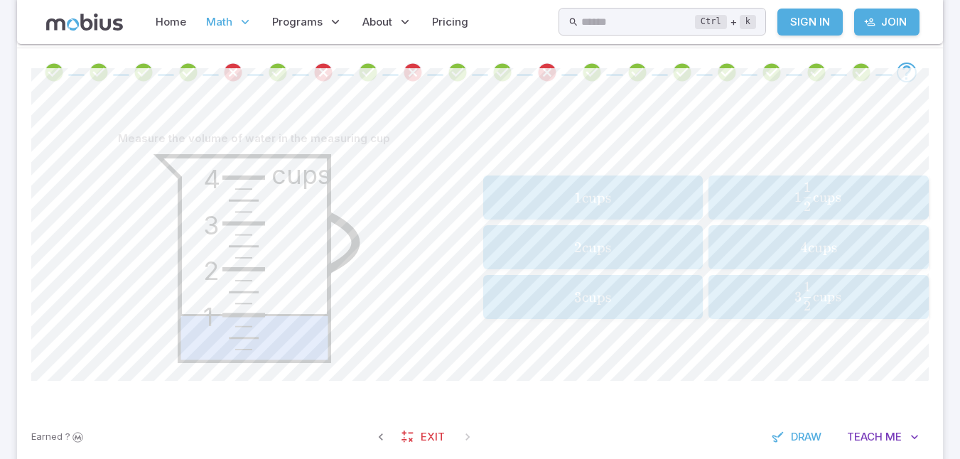
scroll to position [291, 0]
click at [633, 184] on div "1 cups 1\text{ cups} 1 cups" at bounding box center [593, 198] width 211 height 33
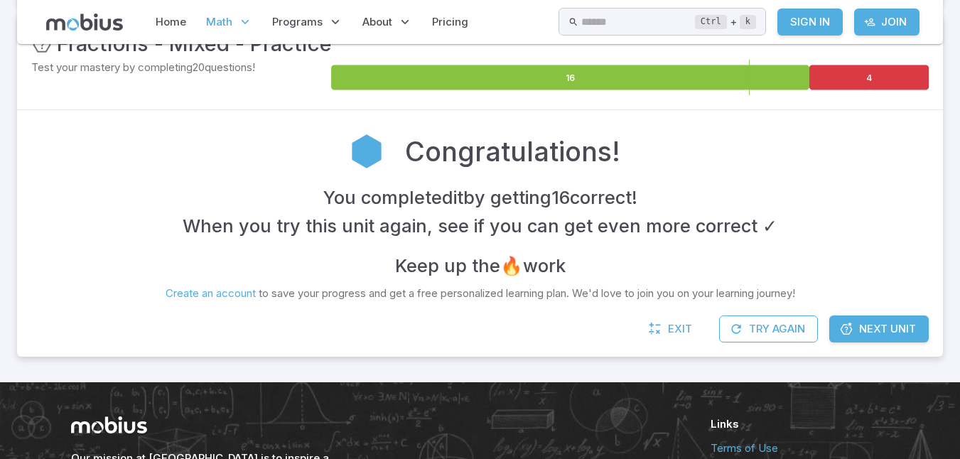
scroll to position [264, 0]
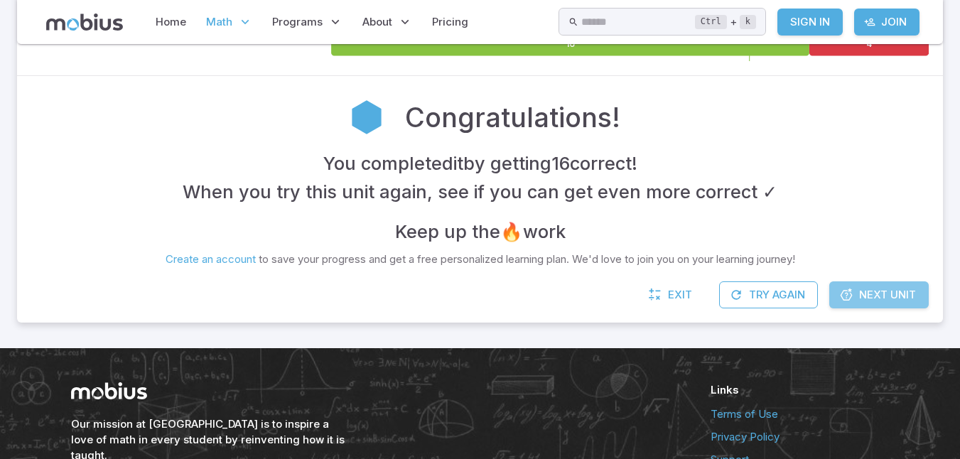
click at [876, 287] on span "Next Unit" at bounding box center [887, 295] width 57 height 16
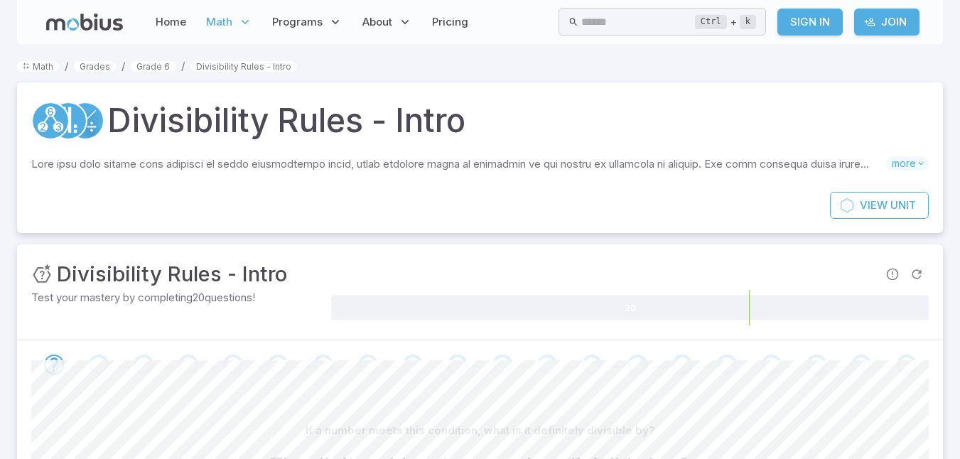
click at [0, 272] on section "Math / Grades / Grade 6 / Divisibility Rules - Intro Divisibility Rules - Intro…" at bounding box center [480, 342] width 960 height 596
